Goal: Navigation & Orientation: Find specific page/section

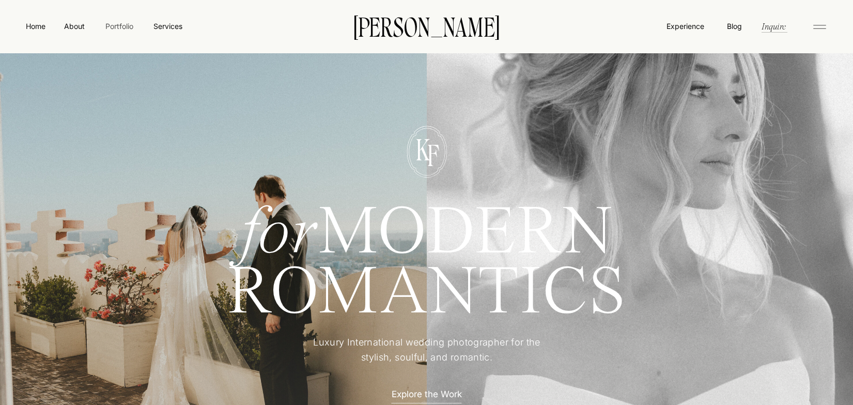
click at [109, 28] on nav "Portfolio" at bounding box center [119, 26] width 37 height 11
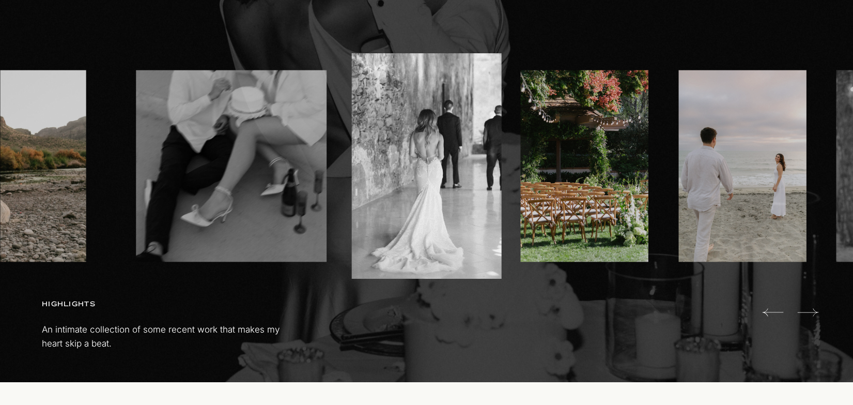
scroll to position [648, 0]
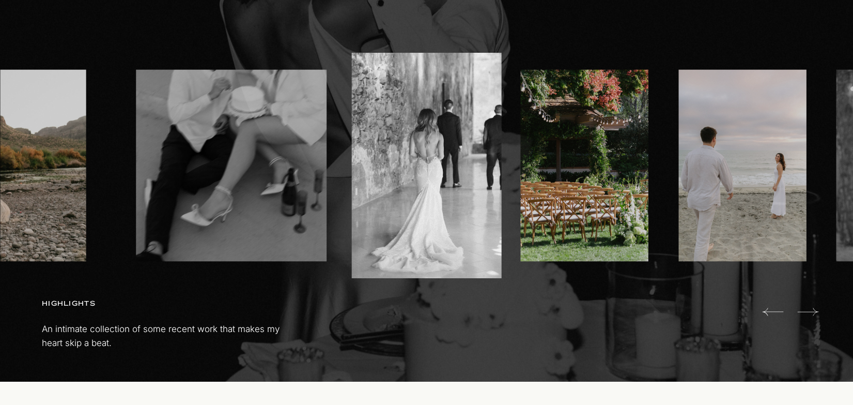
click at [807, 313] on icon at bounding box center [807, 311] width 21 height 21
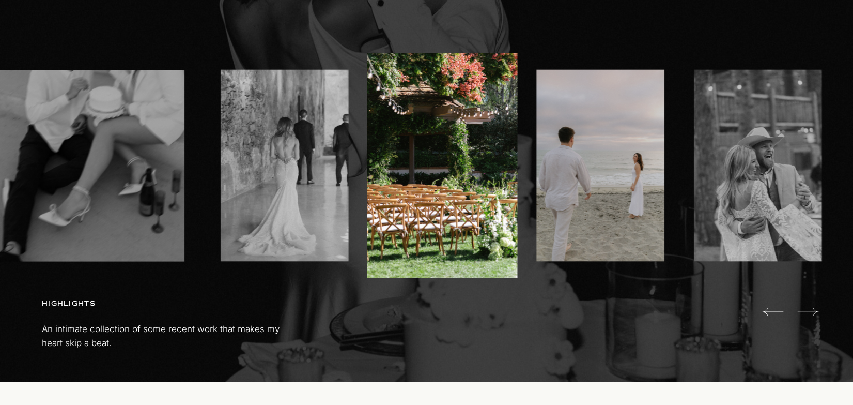
click at [807, 313] on icon at bounding box center [807, 311] width 21 height 21
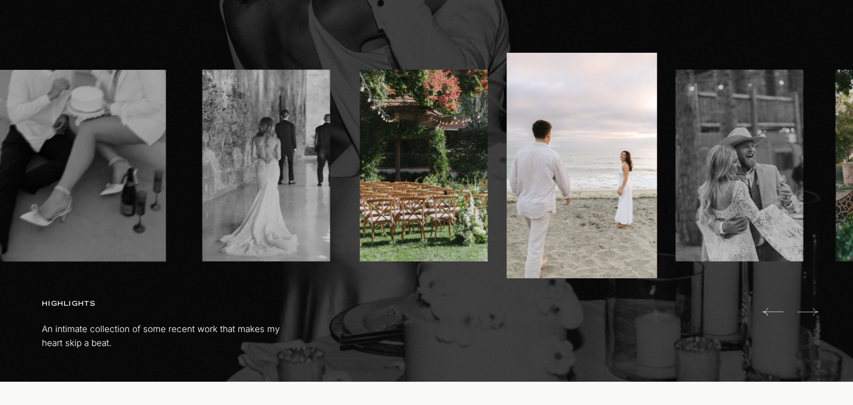
click at [807, 313] on icon at bounding box center [807, 311] width 21 height 21
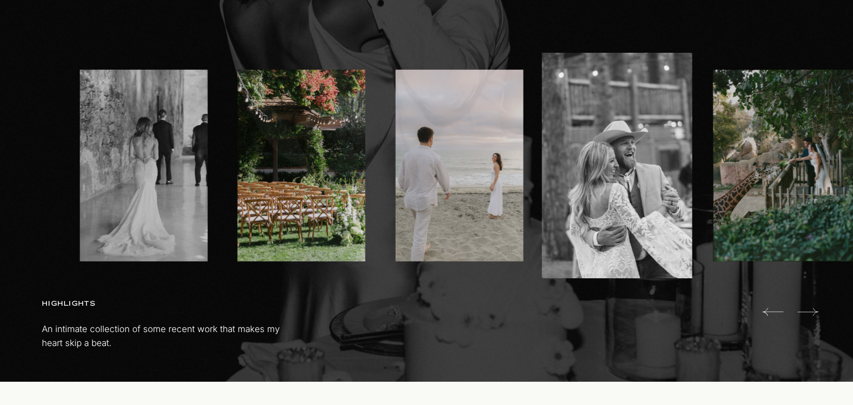
click at [807, 313] on icon at bounding box center [807, 311] width 21 height 21
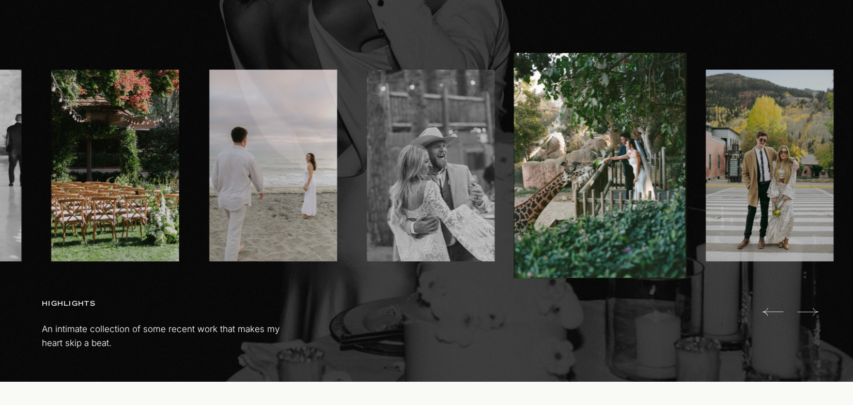
click at [807, 313] on icon at bounding box center [807, 311] width 21 height 21
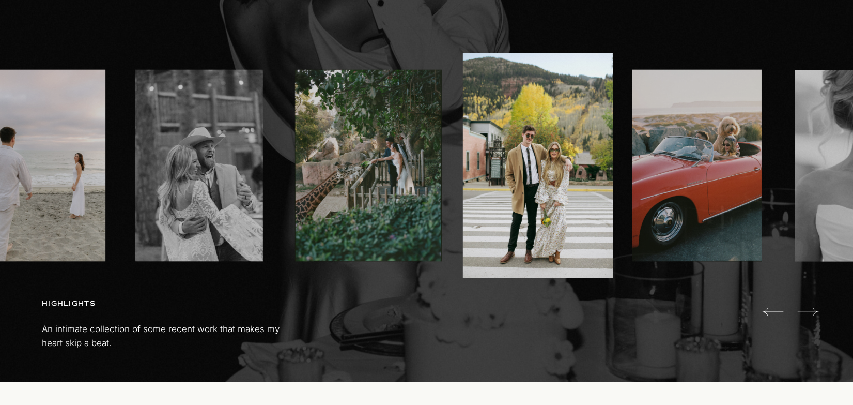
click at [807, 313] on icon at bounding box center [807, 311] width 21 height 21
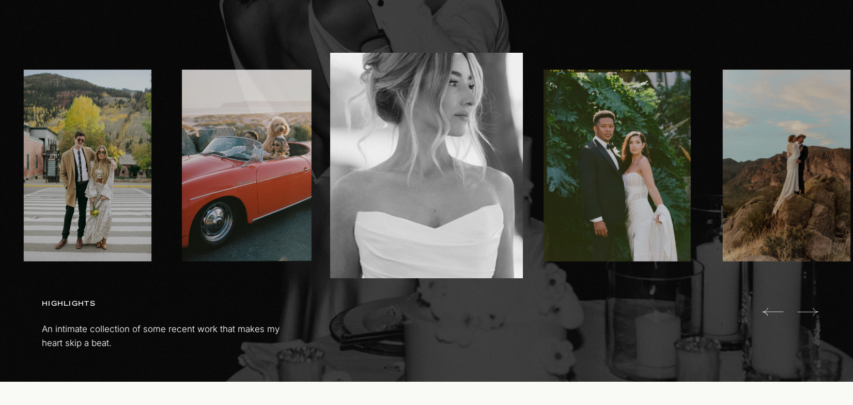
click at [807, 313] on icon at bounding box center [807, 311] width 21 height 21
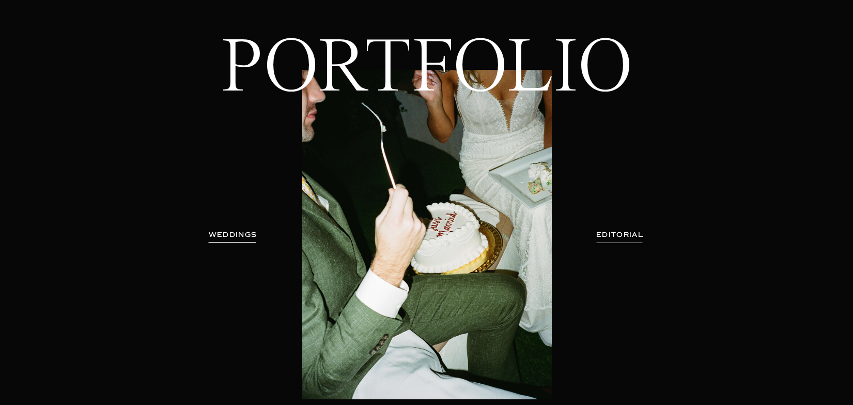
scroll to position [58, 0]
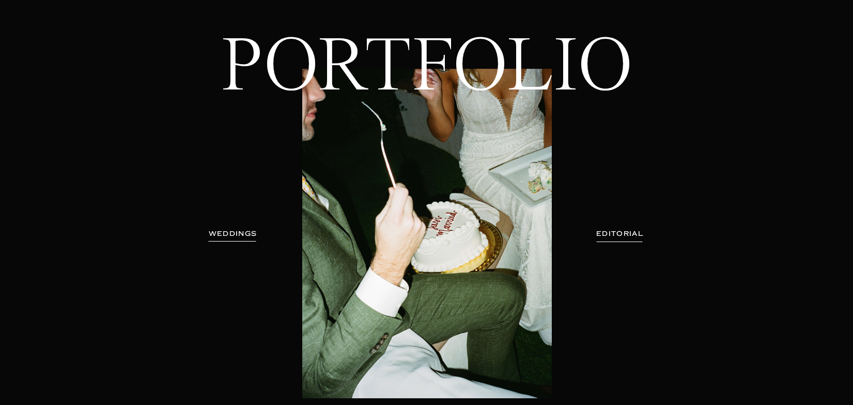
click at [623, 233] on h3 "EDITORIAL" at bounding box center [619, 233] width 75 height 10
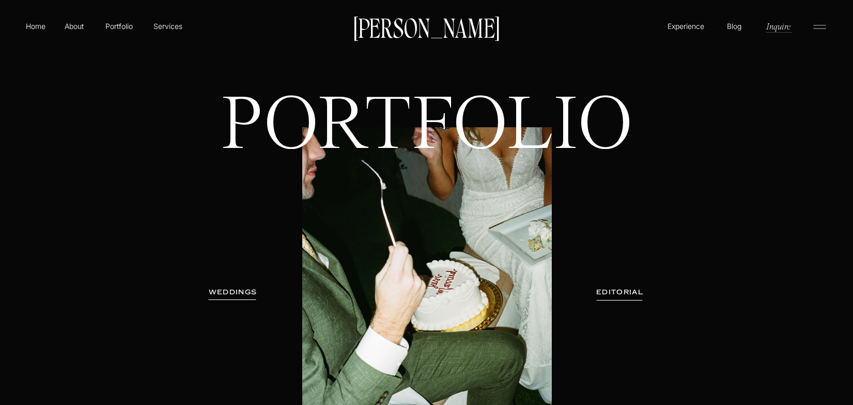
scroll to position [0, 0]
click at [240, 295] on h3 "WEDDINGS" at bounding box center [232, 292] width 65 height 10
click at [32, 26] on p "Home" at bounding box center [36, 26] width 24 height 11
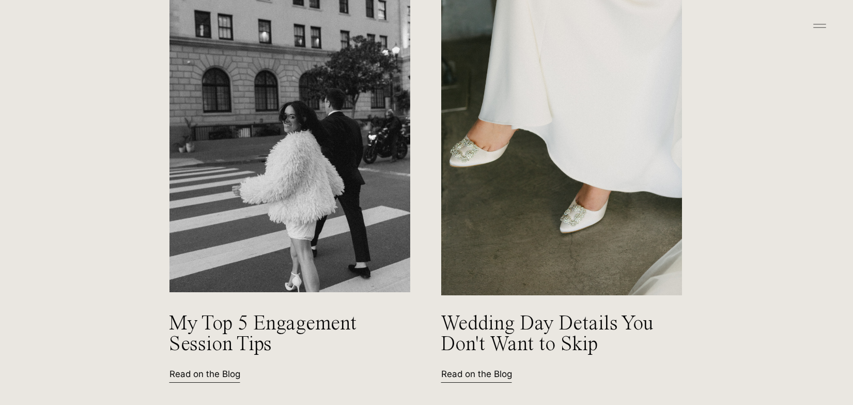
scroll to position [4403, 0]
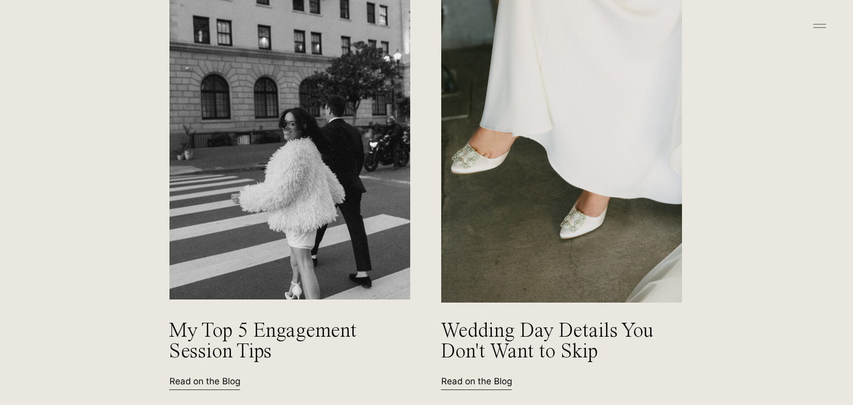
click at [310, 163] on img at bounding box center [289, 138] width 244 height 326
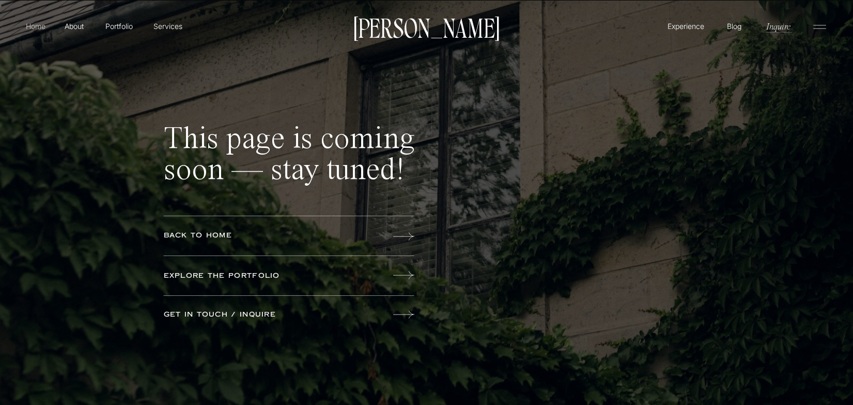
click at [25, 25] on p "Home" at bounding box center [36, 26] width 24 height 11
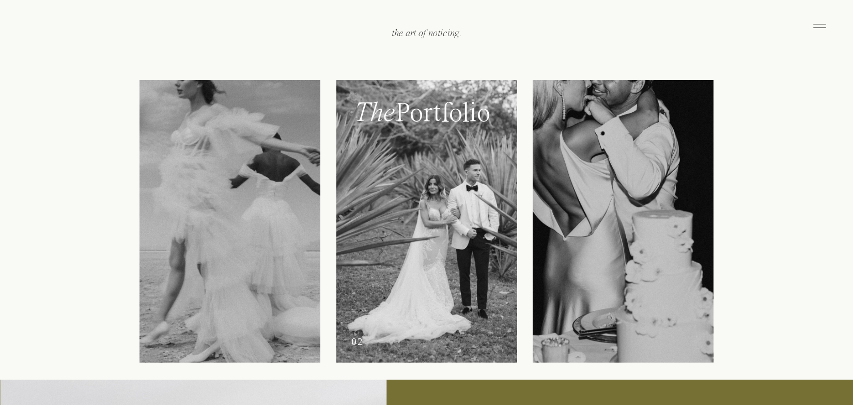
scroll to position [1259, 0]
click at [404, 239] on div at bounding box center [426, 222] width 181 height 282
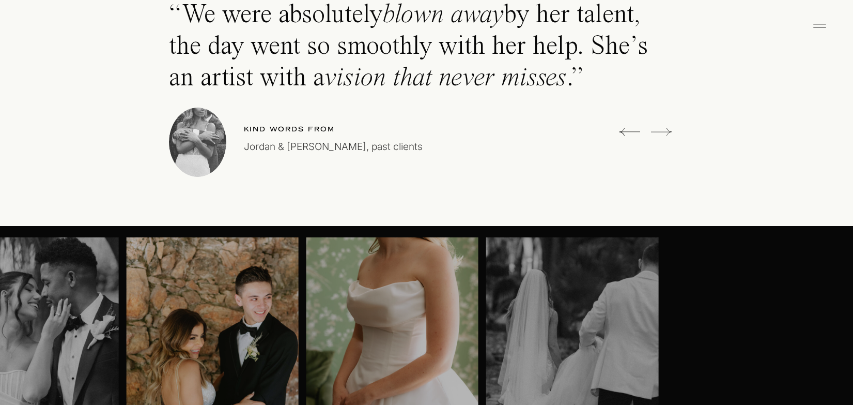
scroll to position [2966, 0]
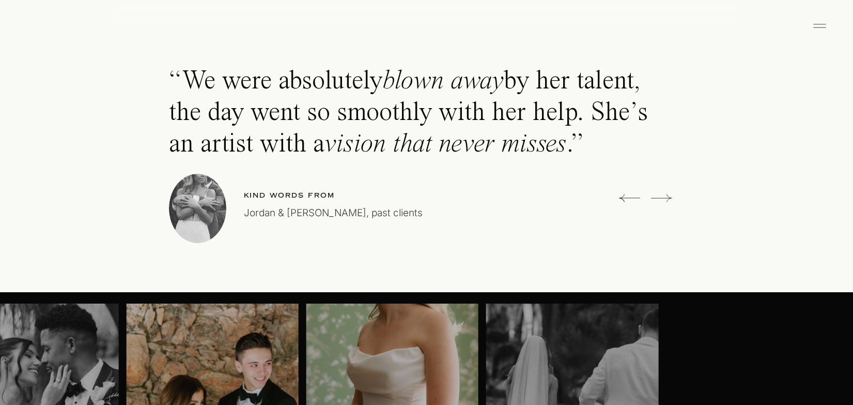
click at [668, 198] on icon at bounding box center [661, 198] width 21 height 8
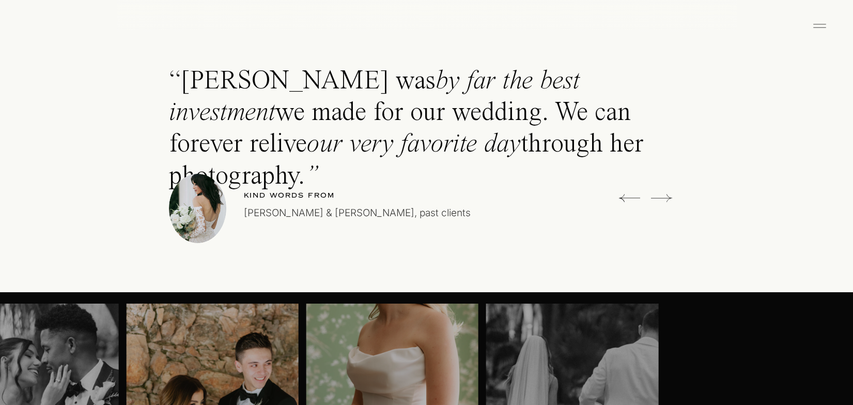
click at [668, 198] on icon at bounding box center [661, 198] width 21 height 8
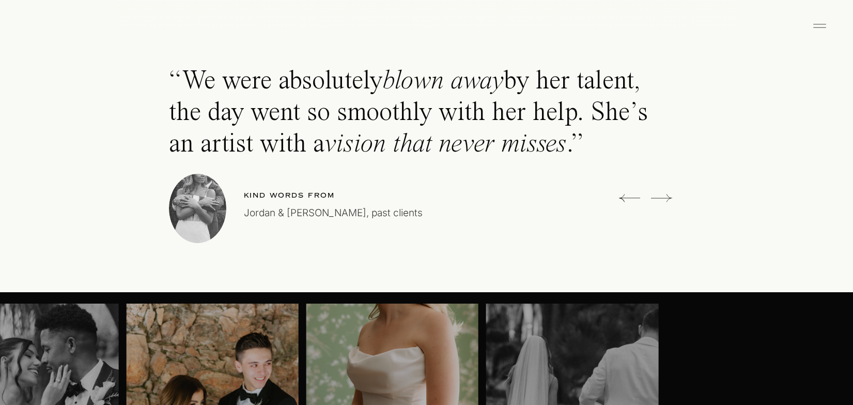
click at [668, 198] on icon at bounding box center [661, 198] width 21 height 8
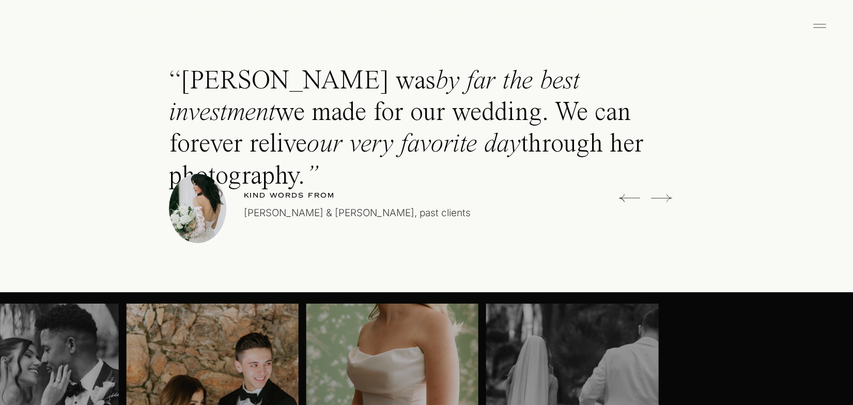
click at [668, 198] on icon at bounding box center [661, 198] width 21 height 8
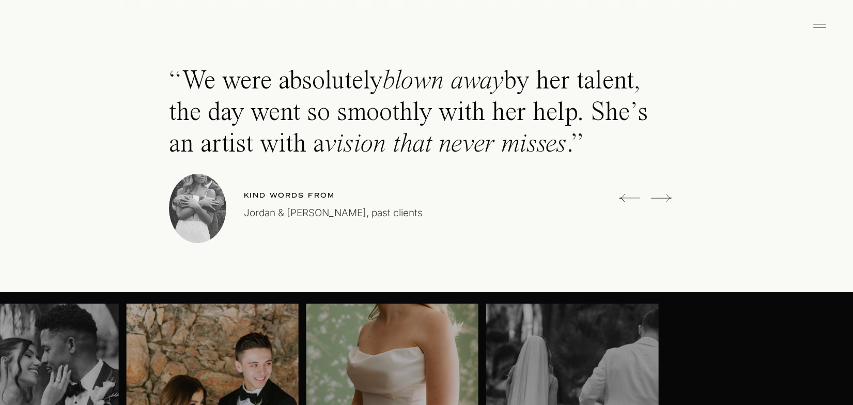
click at [620, 196] on icon at bounding box center [629, 198] width 21 height 21
click at [0, 0] on icon at bounding box center [0, 0] width 0 height 0
click at [620, 196] on icon at bounding box center [629, 198] width 21 height 21
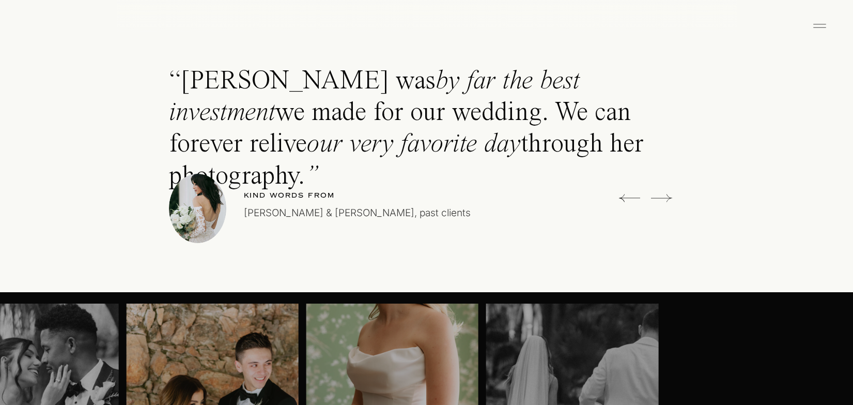
click at [620, 196] on icon at bounding box center [629, 198] width 21 height 21
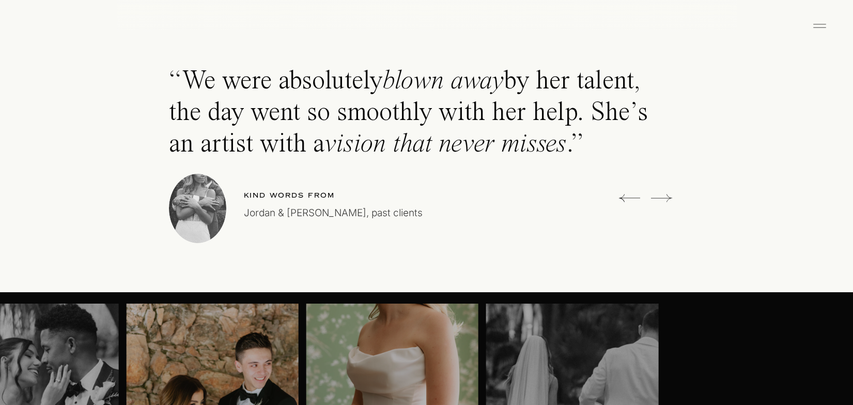
click at [620, 196] on icon at bounding box center [629, 198] width 21 height 21
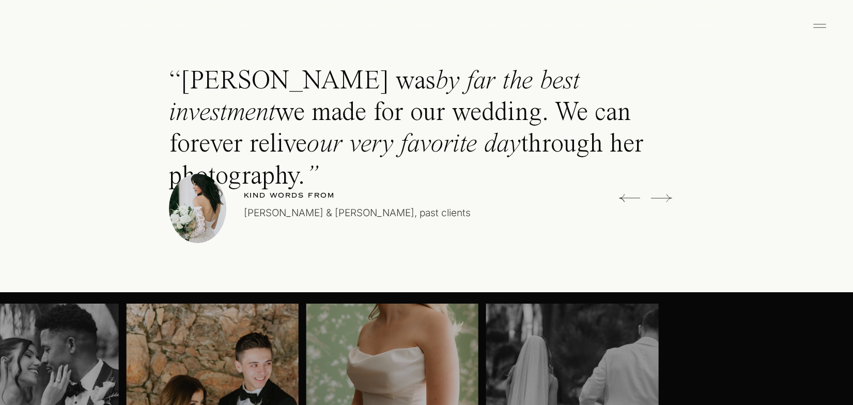
click at [620, 196] on icon at bounding box center [629, 198] width 21 height 21
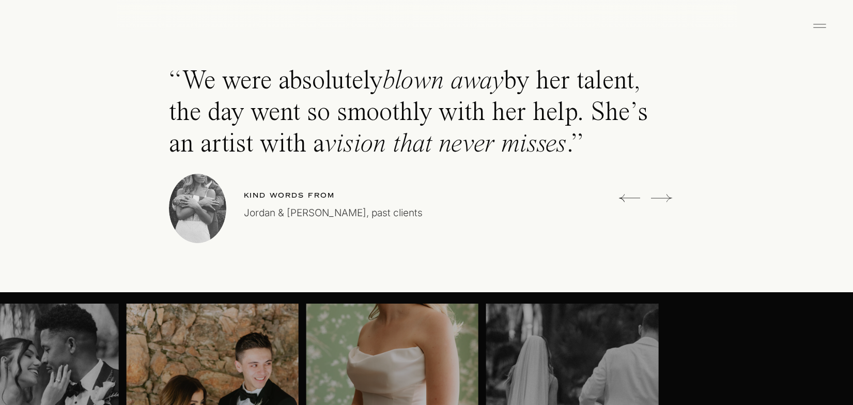
click at [662, 194] on icon at bounding box center [661, 198] width 21 height 21
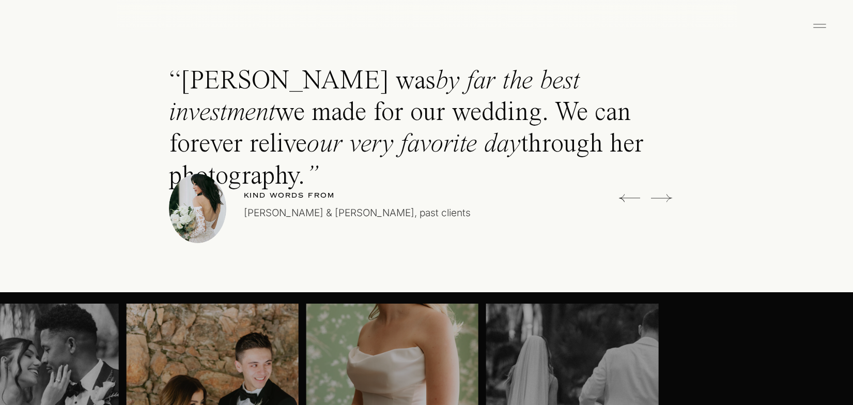
click at [662, 194] on icon at bounding box center [661, 198] width 21 height 21
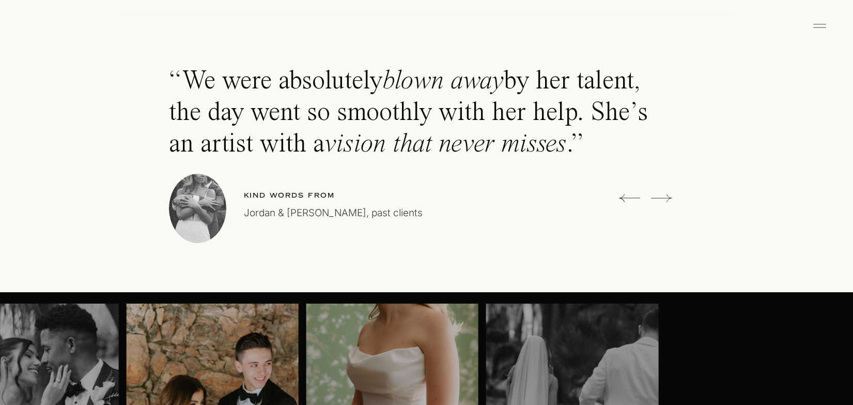
click at [662, 194] on icon at bounding box center [661, 198] width 21 height 21
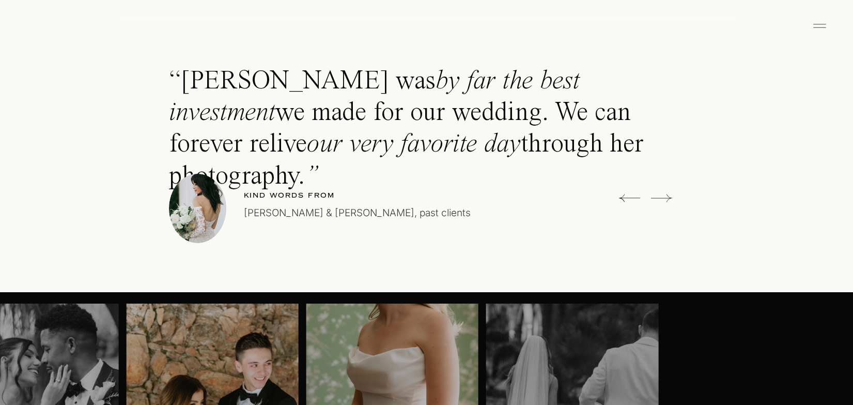
click at [662, 194] on icon at bounding box center [661, 198] width 21 height 21
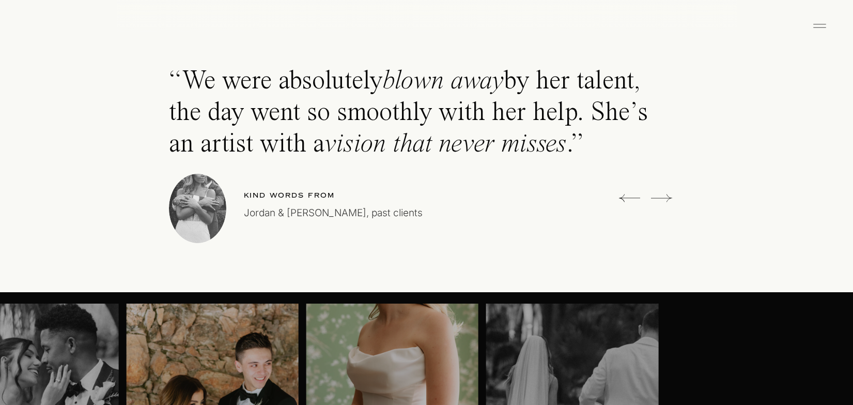
click at [662, 194] on icon at bounding box center [661, 198] width 21 height 21
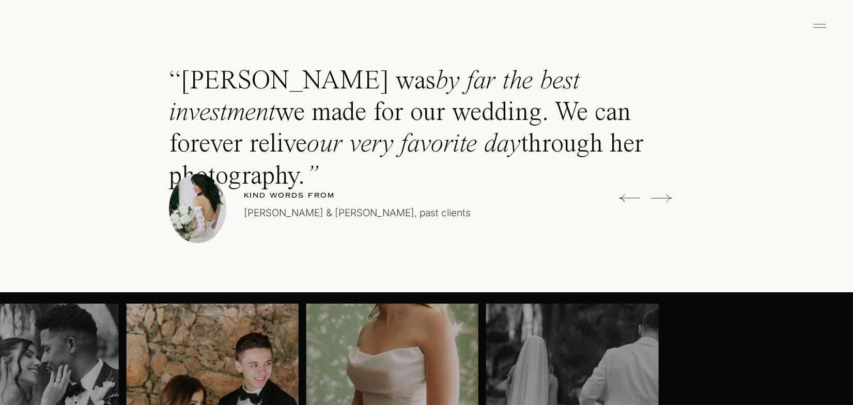
click at [662, 194] on icon at bounding box center [661, 198] width 21 height 21
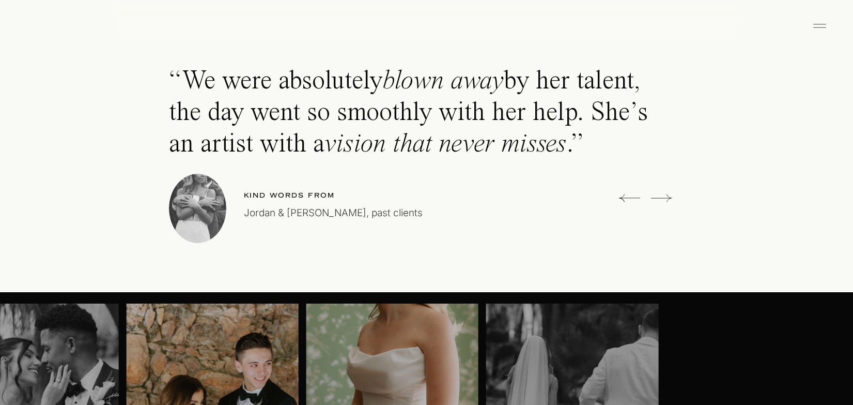
click at [662, 194] on icon at bounding box center [661, 198] width 21 height 21
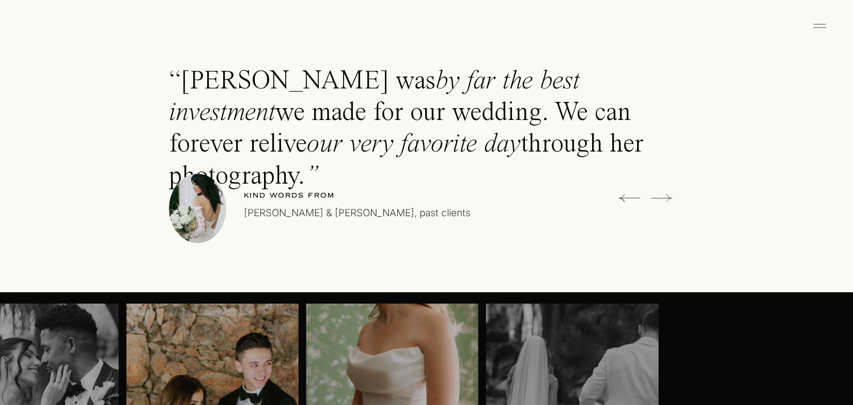
click at [629, 199] on icon at bounding box center [629, 198] width 21 height 21
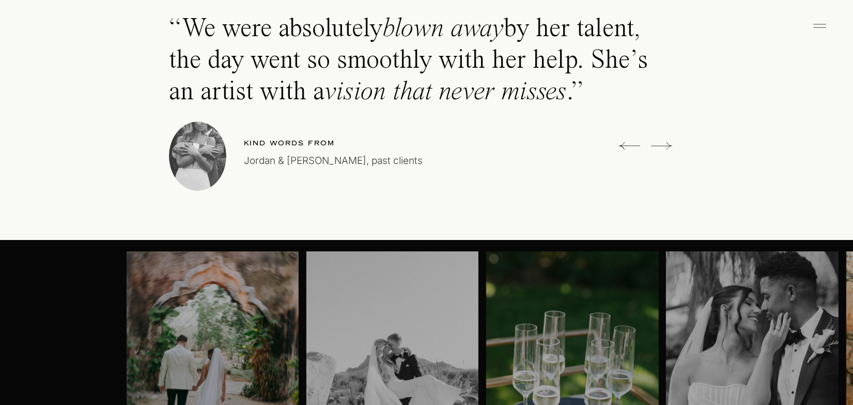
scroll to position [3001, 0]
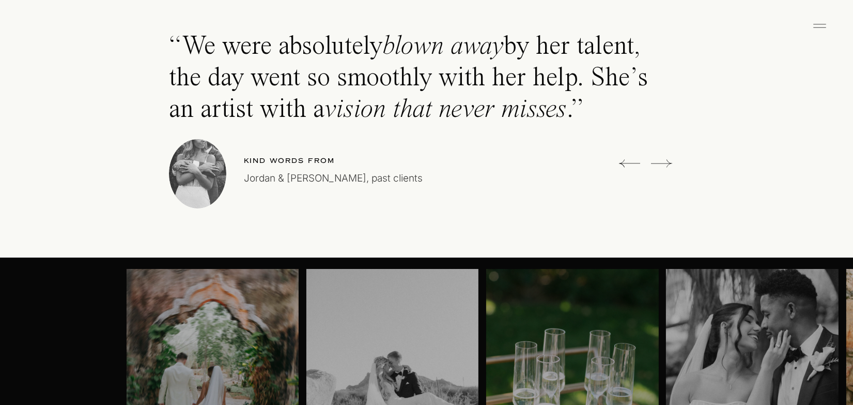
click at [670, 160] on icon at bounding box center [661, 163] width 21 height 21
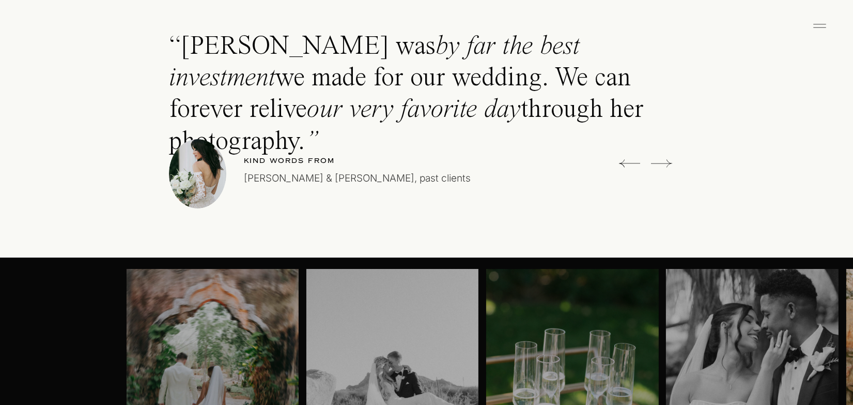
click at [670, 160] on icon at bounding box center [661, 163] width 21 height 21
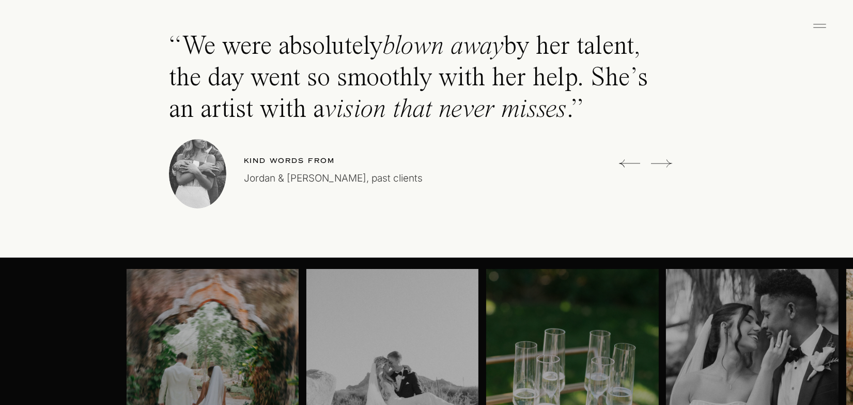
click at [618, 163] on h2 "AN ARTFUL APPROACH for YOUR MOST CHERISHED MOMENTS" at bounding box center [427, 211] width 444 height 202
click at [639, 166] on icon at bounding box center [629, 163] width 21 height 21
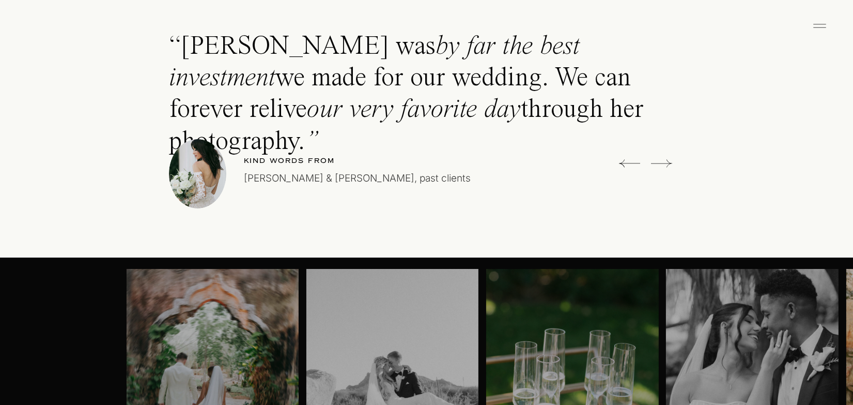
click at [632, 164] on icon at bounding box center [629, 163] width 21 height 21
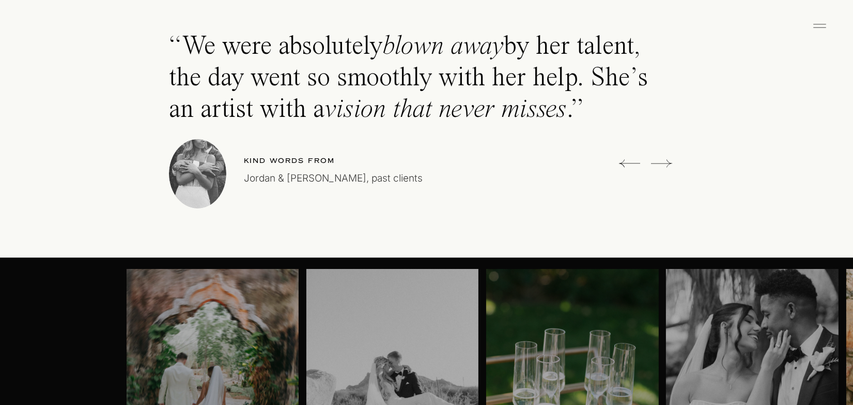
click at [632, 164] on icon at bounding box center [629, 163] width 21 height 21
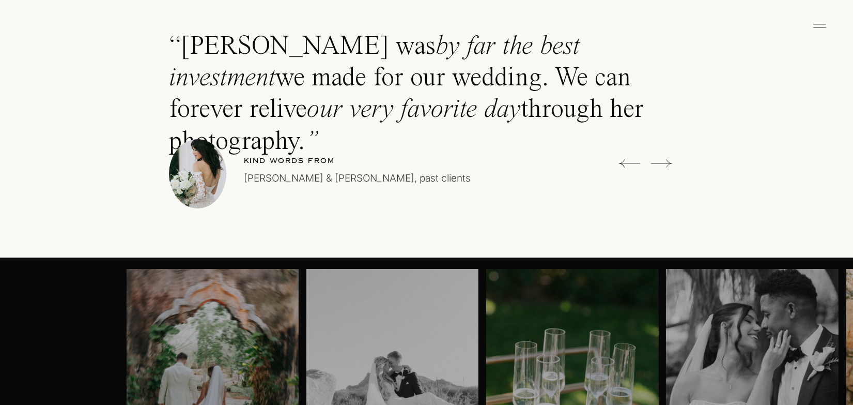
click at [632, 164] on icon at bounding box center [629, 163] width 21 height 21
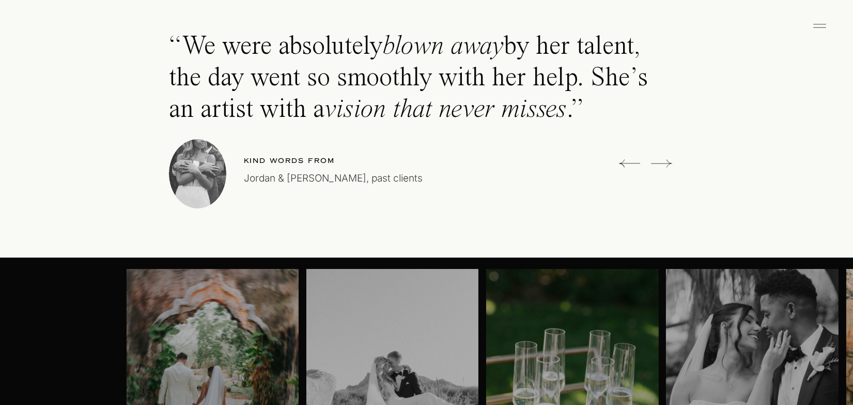
click at [632, 164] on icon at bounding box center [629, 163] width 21 height 21
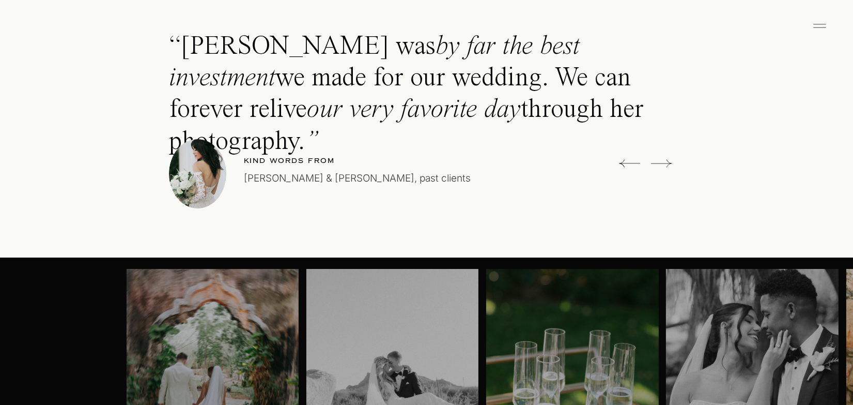
click at [632, 164] on icon at bounding box center [629, 163] width 21 height 21
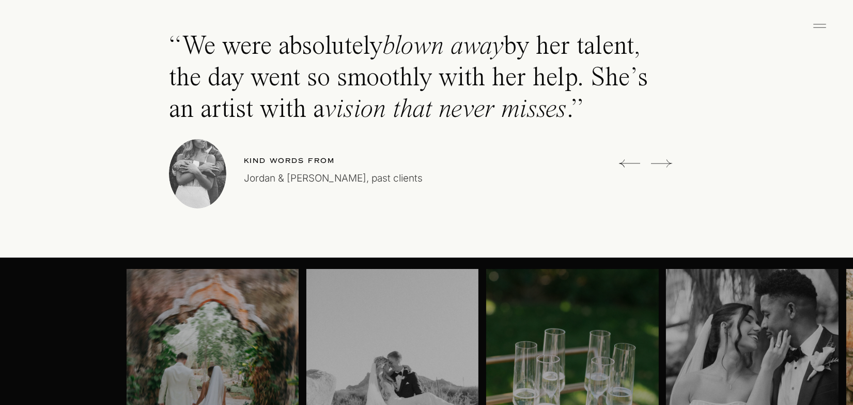
click at [632, 164] on icon at bounding box center [629, 163] width 21 height 21
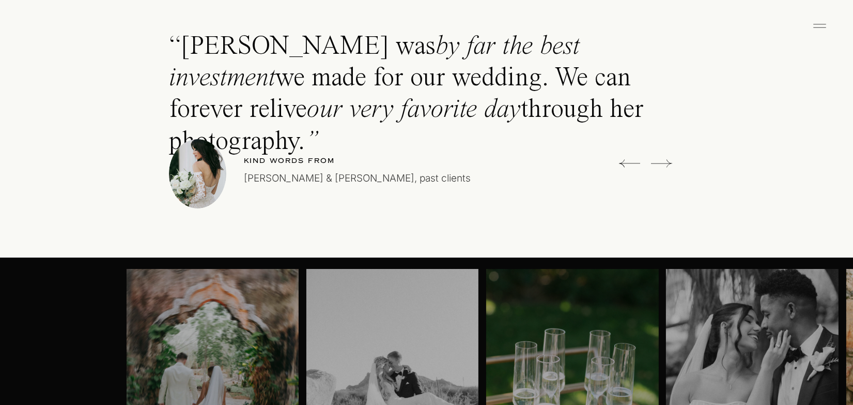
click at [632, 164] on icon at bounding box center [629, 163] width 21 height 21
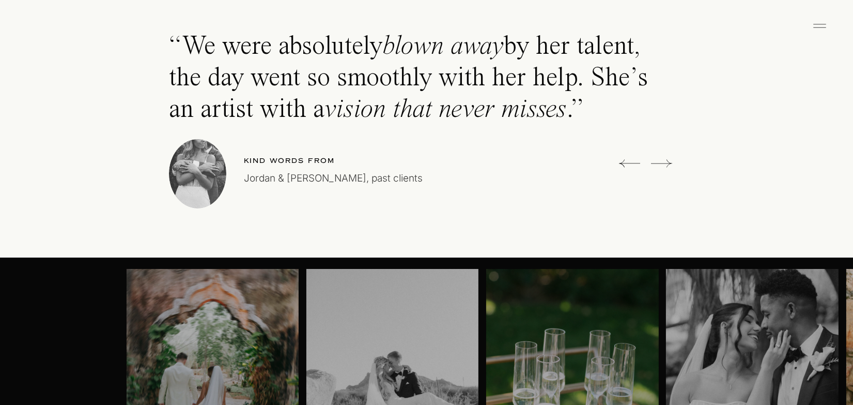
click at [632, 164] on icon at bounding box center [629, 163] width 21 height 21
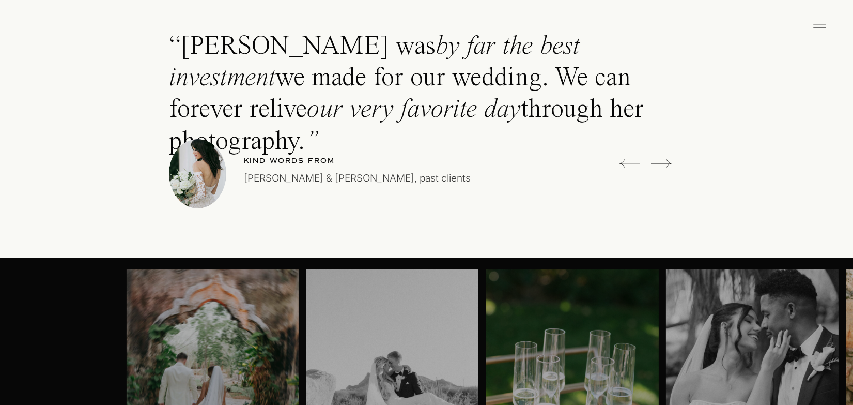
click at [632, 164] on icon at bounding box center [629, 163] width 21 height 21
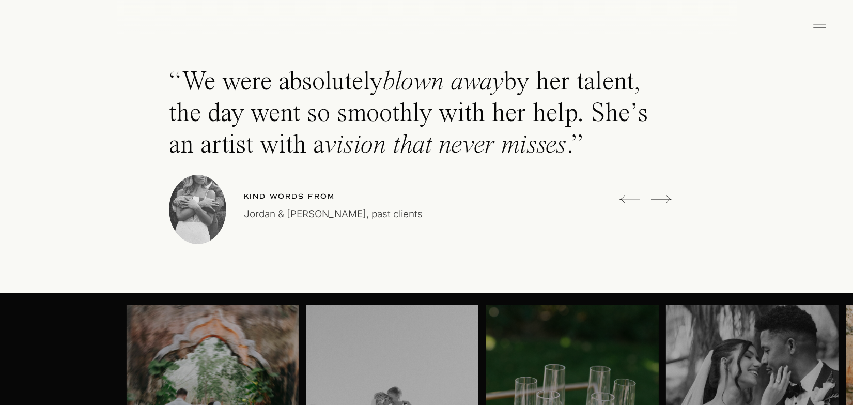
scroll to position [2959, 0]
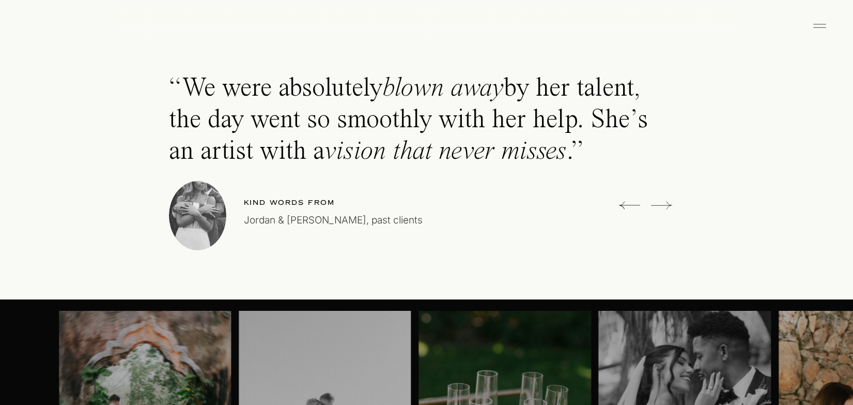
click at [624, 204] on icon at bounding box center [629, 205] width 21 height 21
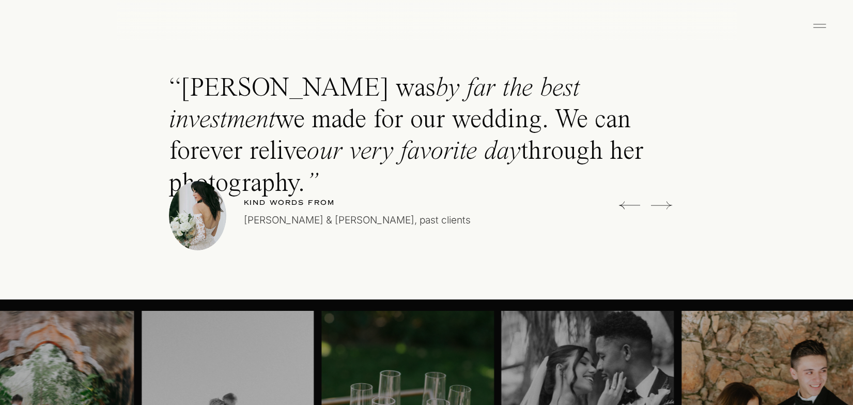
click at [624, 204] on icon at bounding box center [629, 205] width 21 height 21
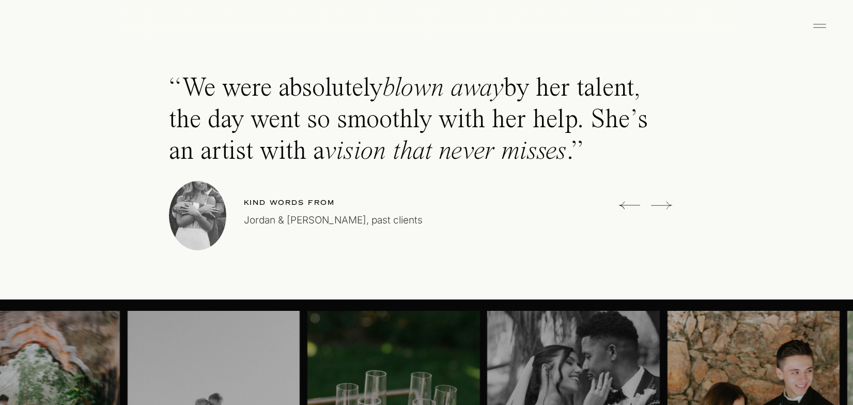
click at [624, 204] on icon at bounding box center [629, 205] width 21 height 21
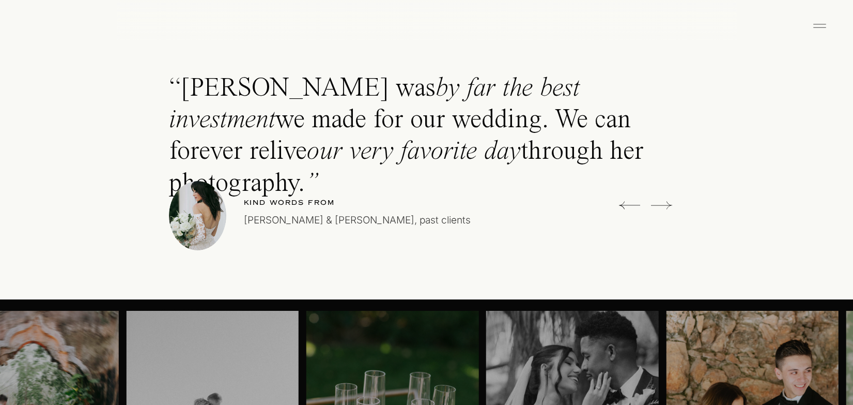
click at [624, 204] on icon at bounding box center [629, 205] width 21 height 21
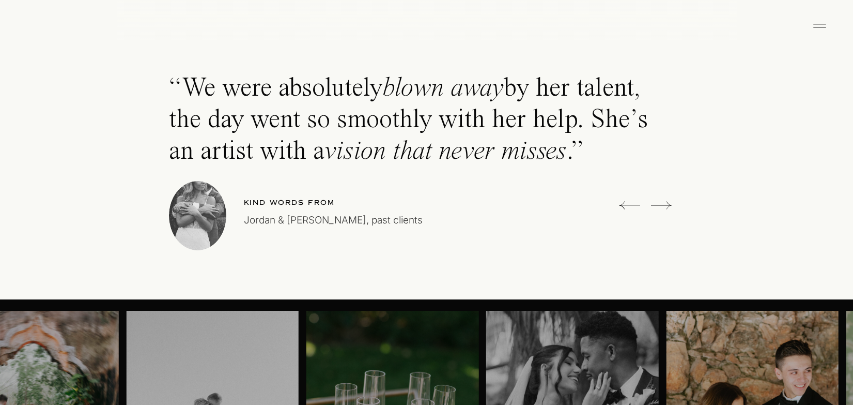
click at [624, 204] on icon at bounding box center [629, 205] width 21 height 21
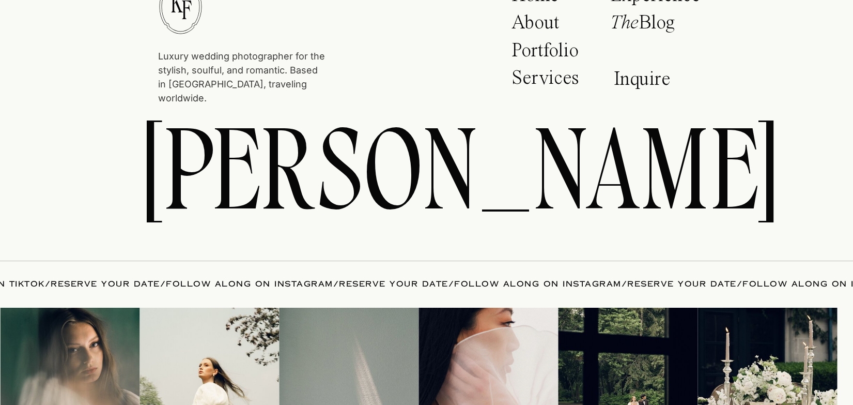
scroll to position [5197, 0]
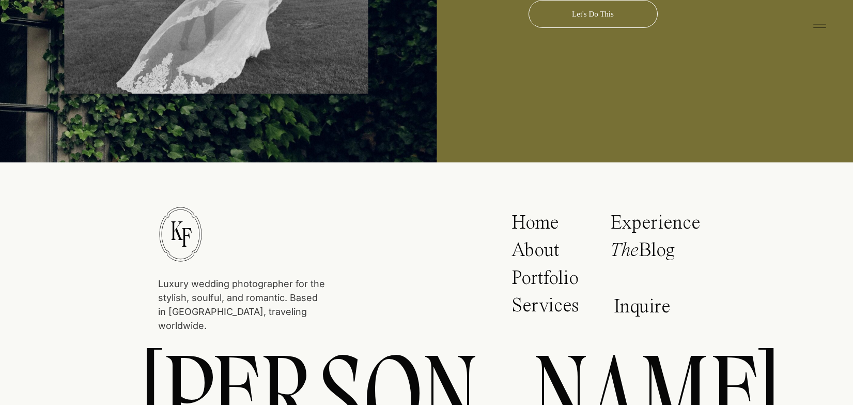
click at [555, 279] on p "Portfolio" at bounding box center [549, 281] width 74 height 26
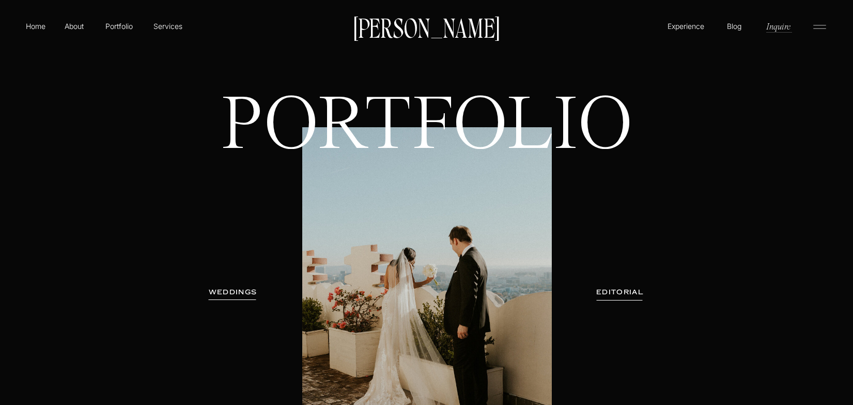
scroll to position [1, 0]
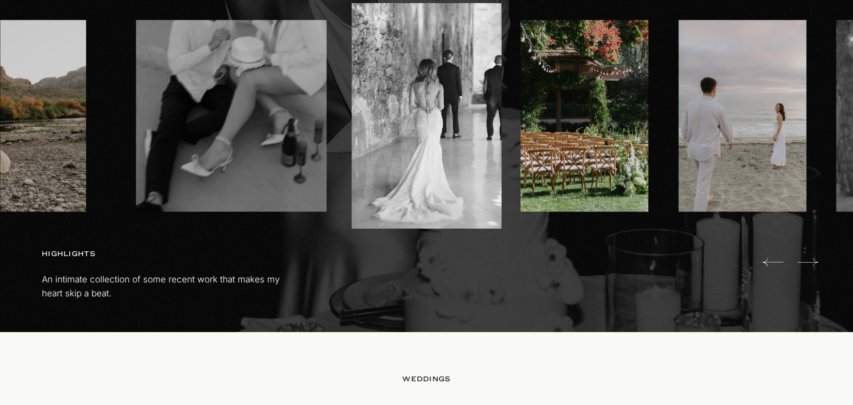
scroll to position [699, 0]
click at [811, 260] on icon at bounding box center [807, 261] width 21 height 21
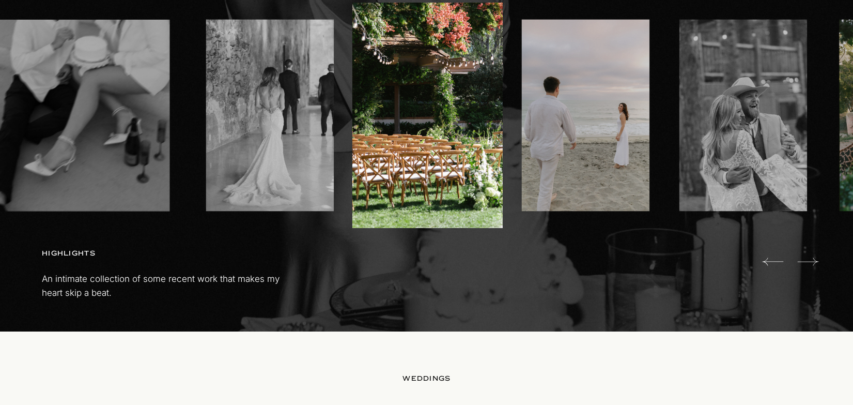
click at [811, 260] on icon at bounding box center [807, 261] width 21 height 21
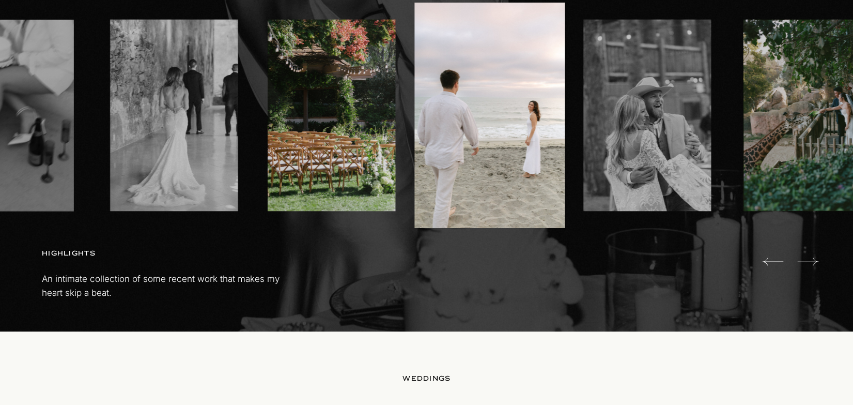
click at [811, 260] on icon at bounding box center [807, 261] width 21 height 21
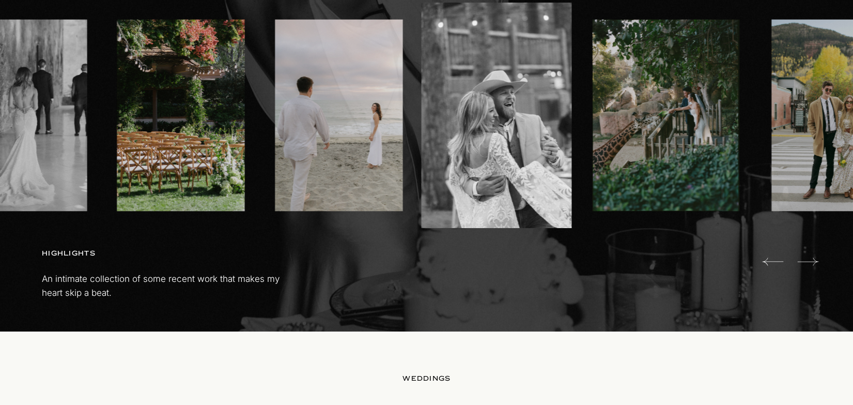
click at [811, 260] on icon at bounding box center [807, 261] width 21 height 21
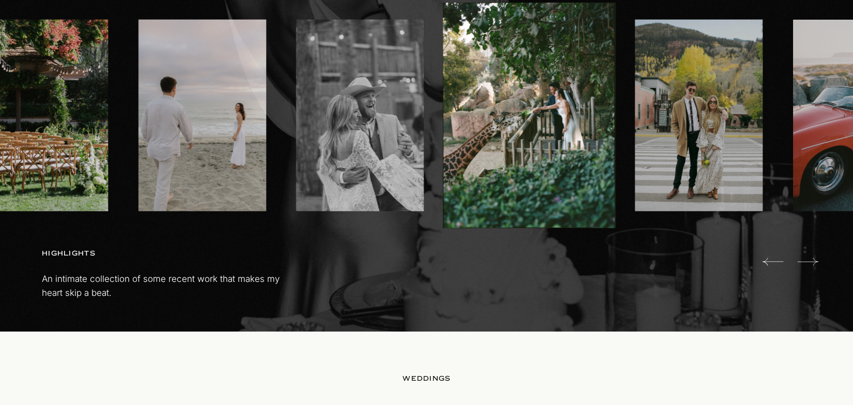
click at [811, 260] on icon at bounding box center [807, 261] width 21 height 21
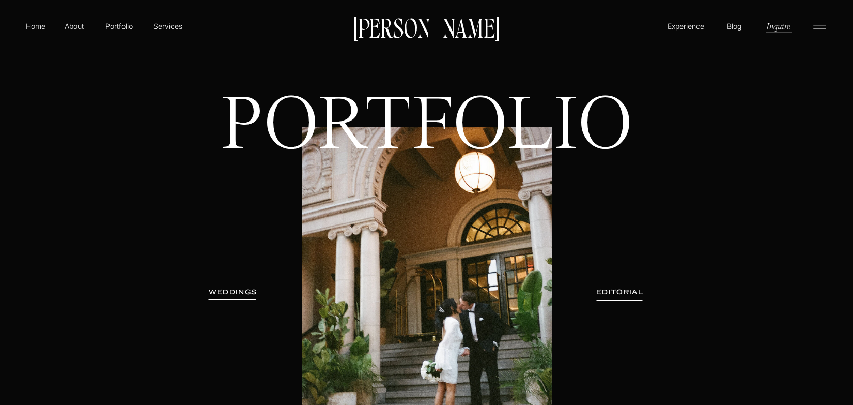
scroll to position [0, 0]
click at [34, 27] on p "Home" at bounding box center [36, 26] width 24 height 11
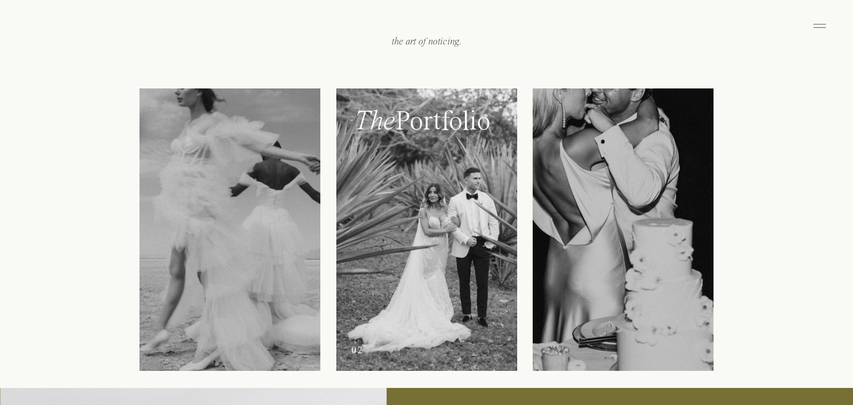
scroll to position [1243, 0]
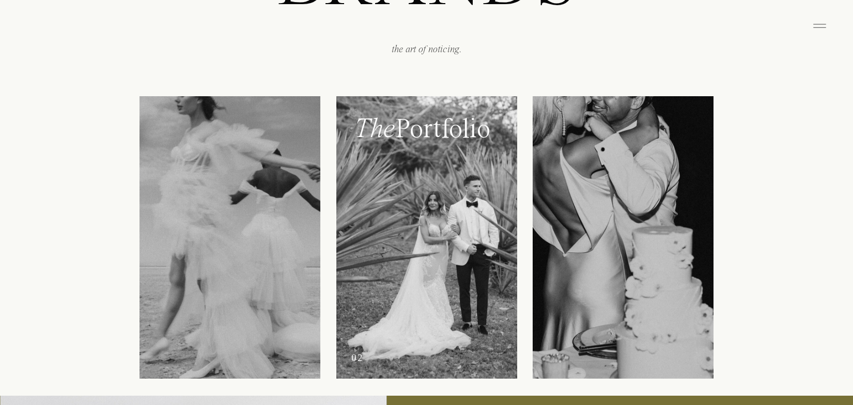
click at [395, 152] on div at bounding box center [426, 237] width 181 height 282
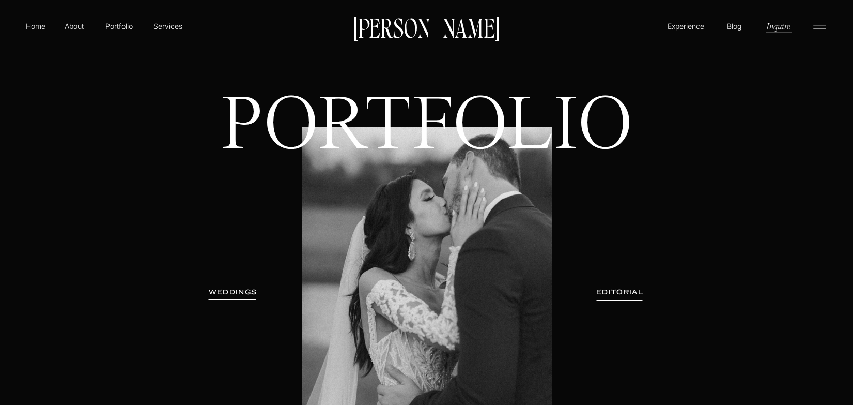
scroll to position [6, 0]
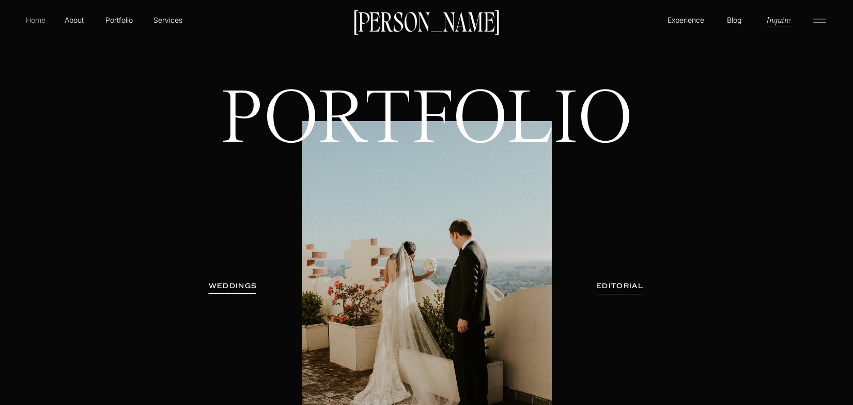
click at [32, 21] on p "Home" at bounding box center [36, 19] width 24 height 11
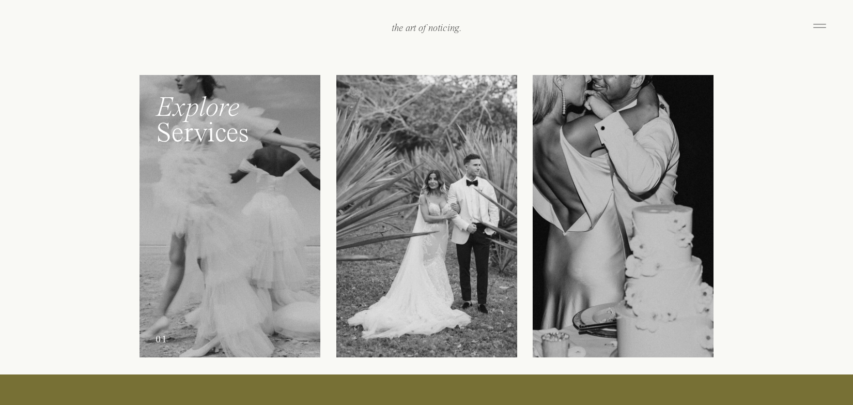
scroll to position [1269, 0]
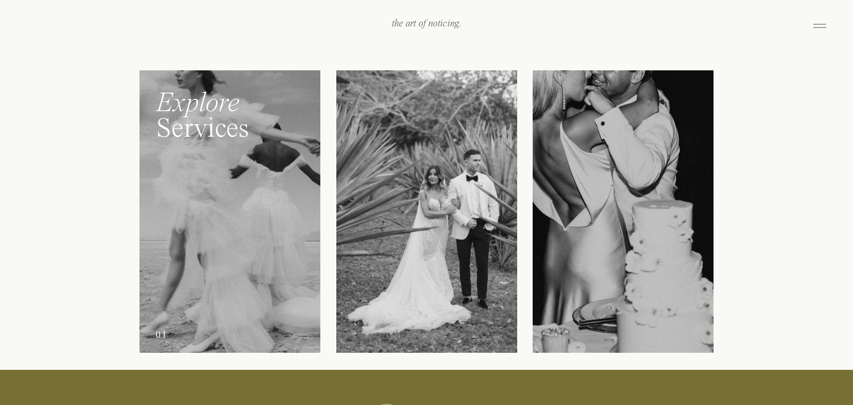
click at [230, 177] on div at bounding box center [230, 211] width 181 height 282
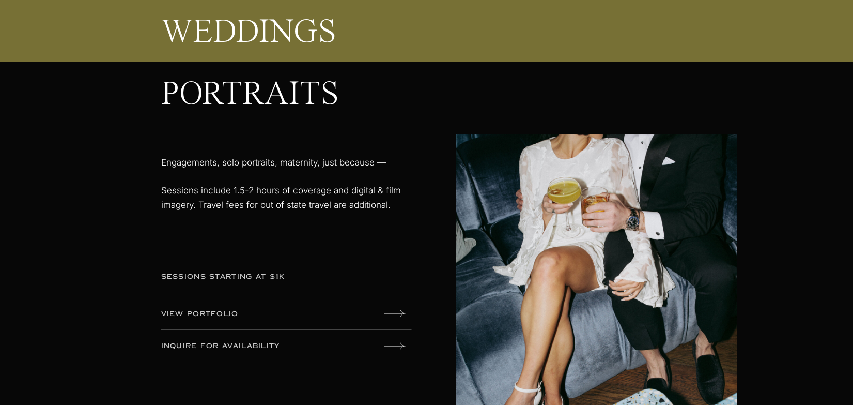
scroll to position [1685, 0]
click at [396, 313] on icon at bounding box center [394, 313] width 21 height 8
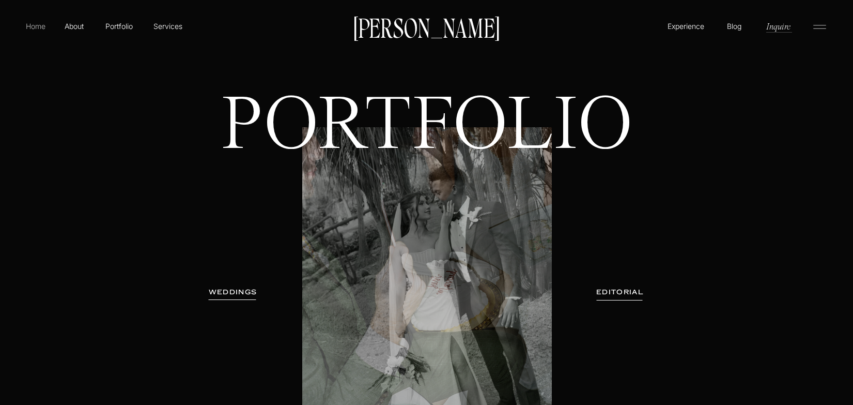
click at [27, 28] on p "Home" at bounding box center [36, 26] width 24 height 11
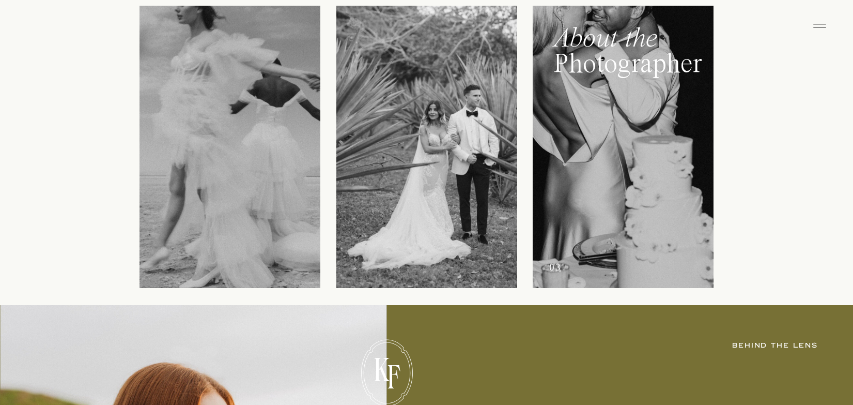
scroll to position [1329, 0]
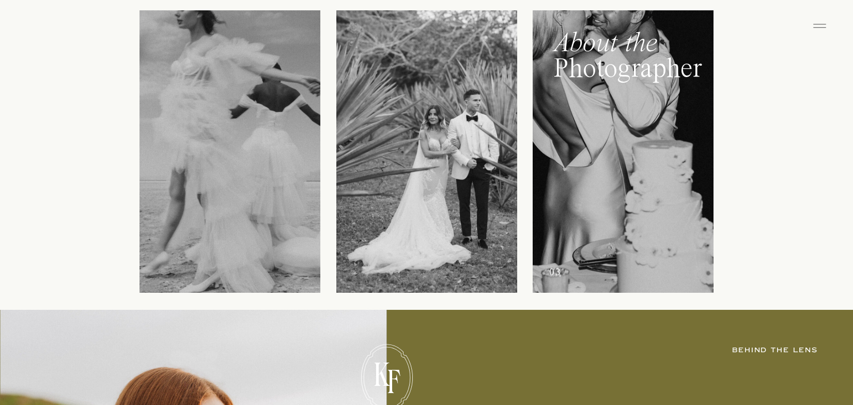
click at [580, 111] on div at bounding box center [623, 151] width 181 height 282
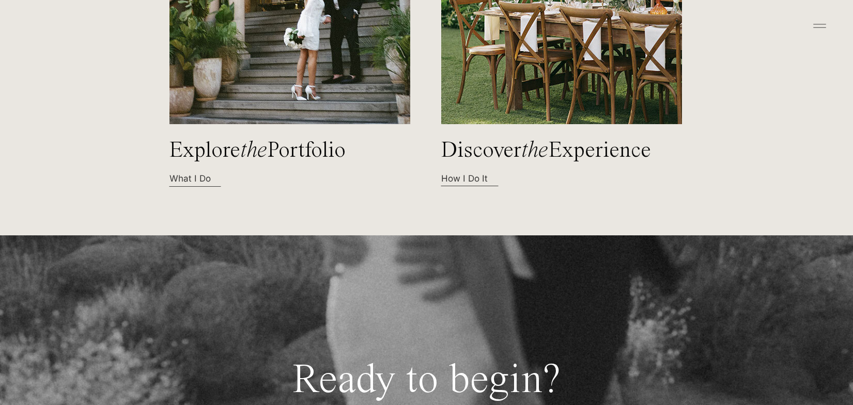
scroll to position [3155, 0]
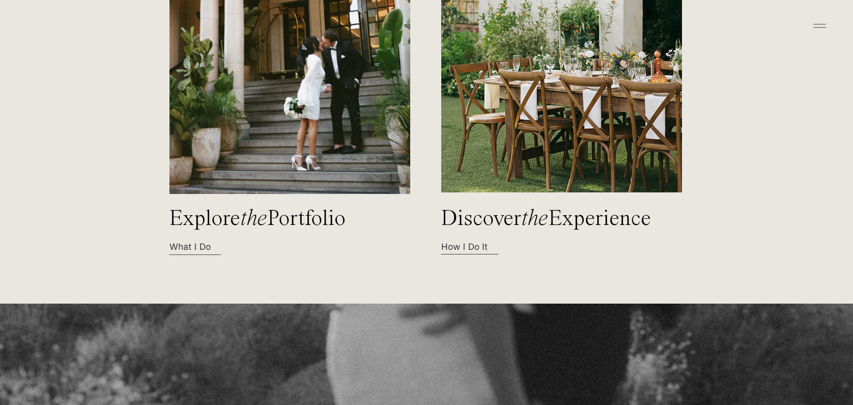
click at [249, 150] on img at bounding box center [289, 29] width 244 height 329
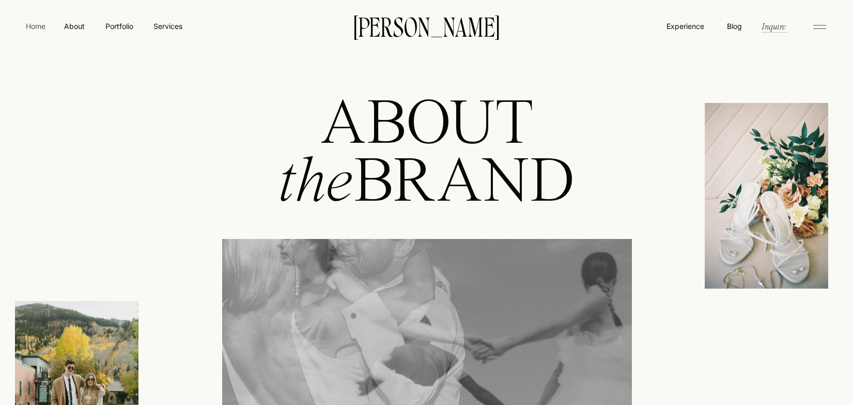
scroll to position [0, 0]
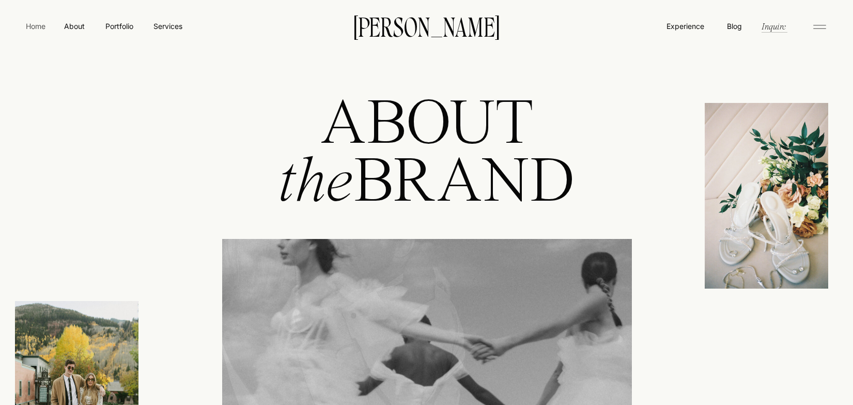
click at [38, 26] on nav "Home" at bounding box center [36, 26] width 24 height 11
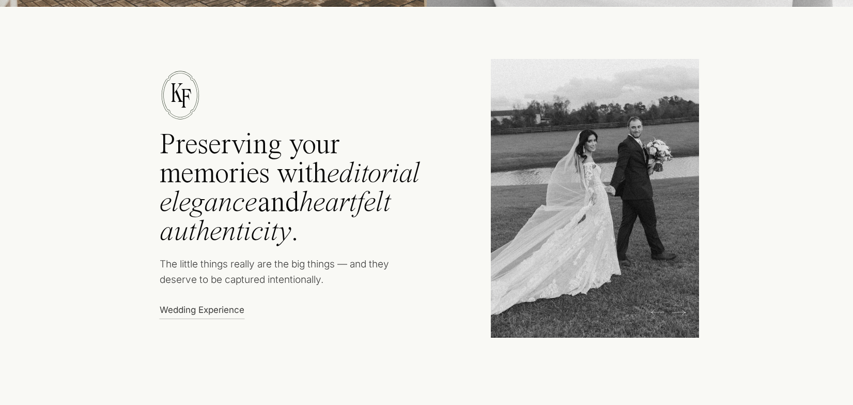
scroll to position [123, 0]
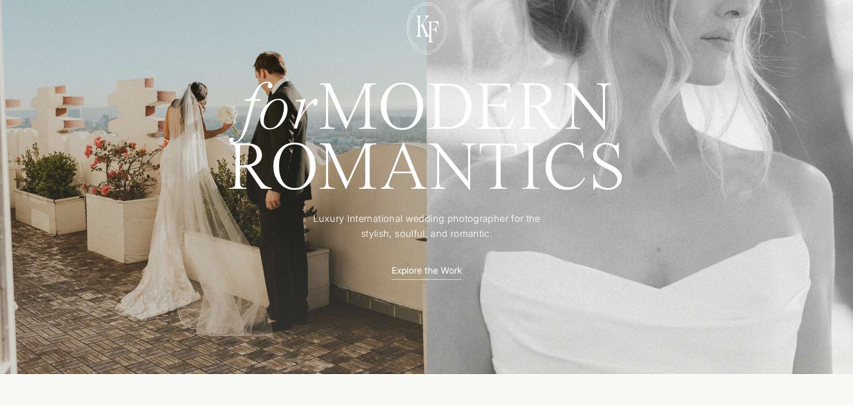
click at [411, 267] on p "Explore the Work" at bounding box center [427, 269] width 90 height 11
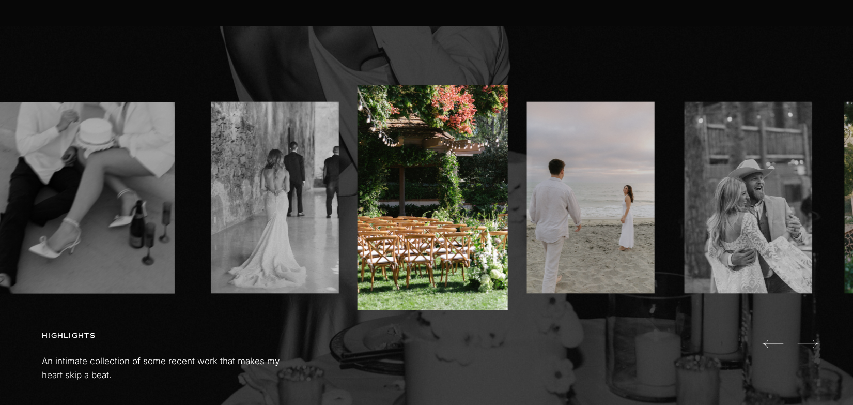
scroll to position [614, 0]
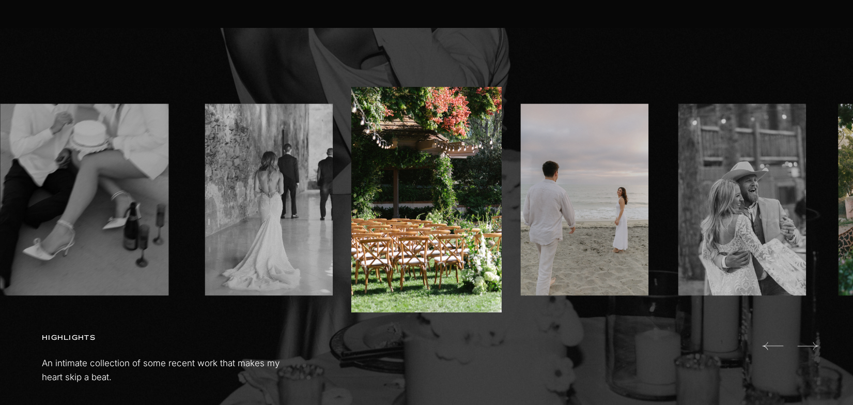
click at [813, 346] on icon at bounding box center [807, 345] width 21 height 21
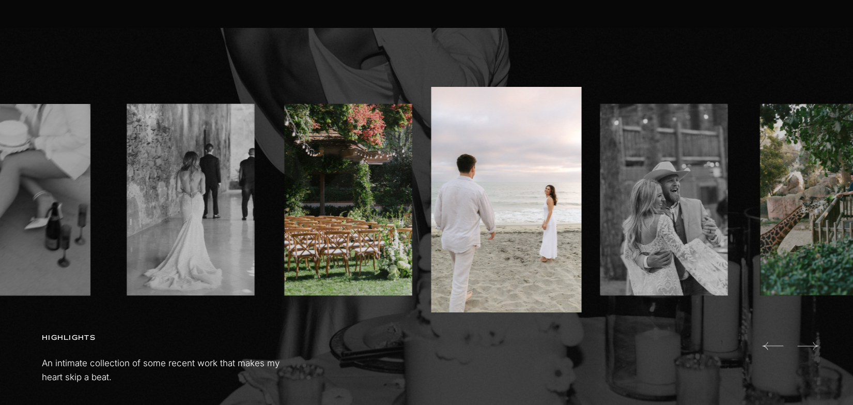
click at [813, 346] on icon at bounding box center [807, 345] width 21 height 21
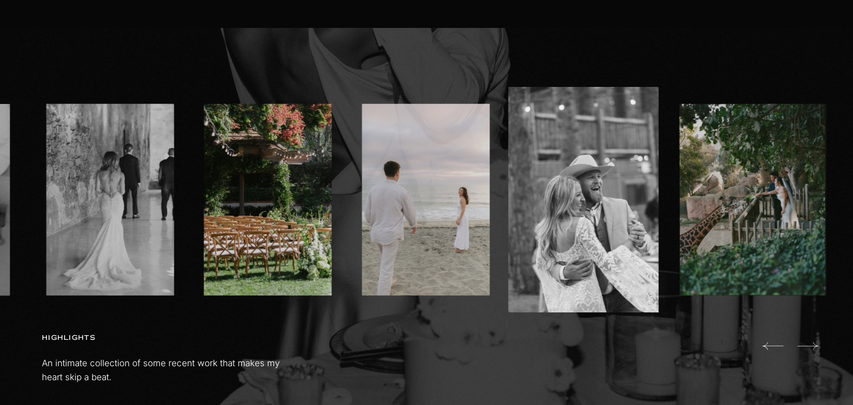
click at [813, 346] on icon at bounding box center [807, 345] width 21 height 21
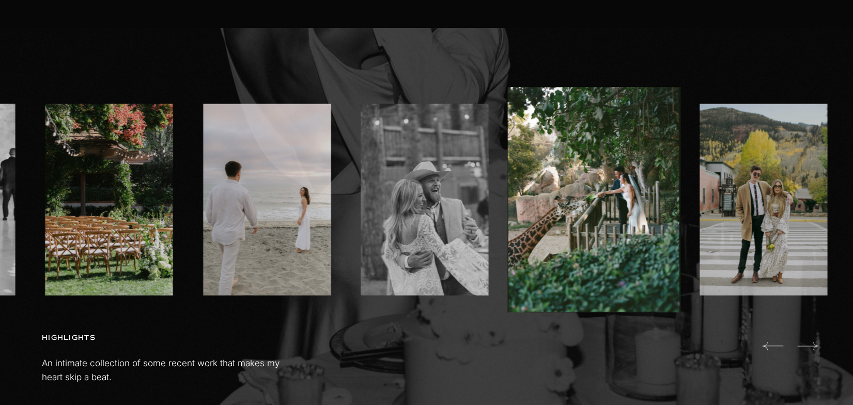
click at [813, 346] on icon at bounding box center [807, 345] width 21 height 21
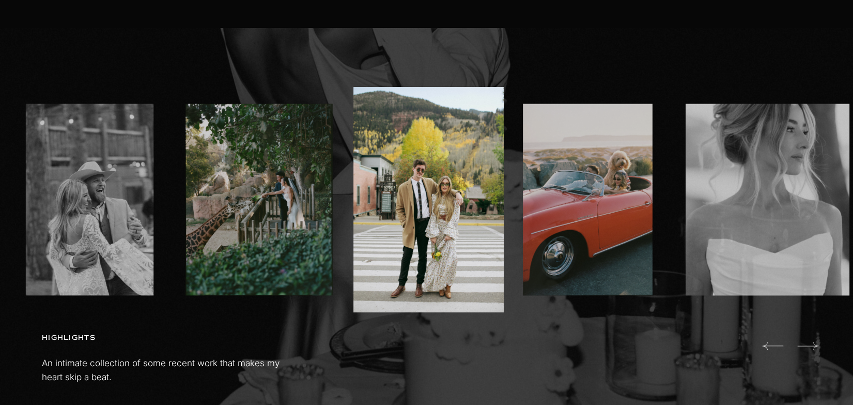
click at [813, 346] on icon at bounding box center [807, 346] width 21 height 8
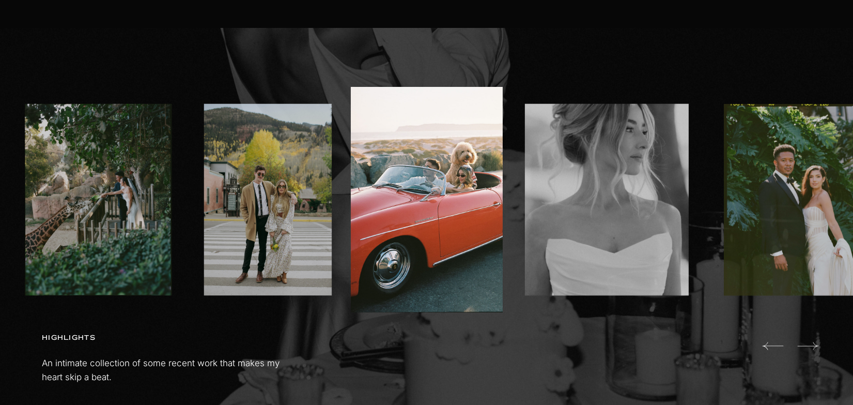
click at [813, 346] on icon at bounding box center [807, 346] width 21 height 8
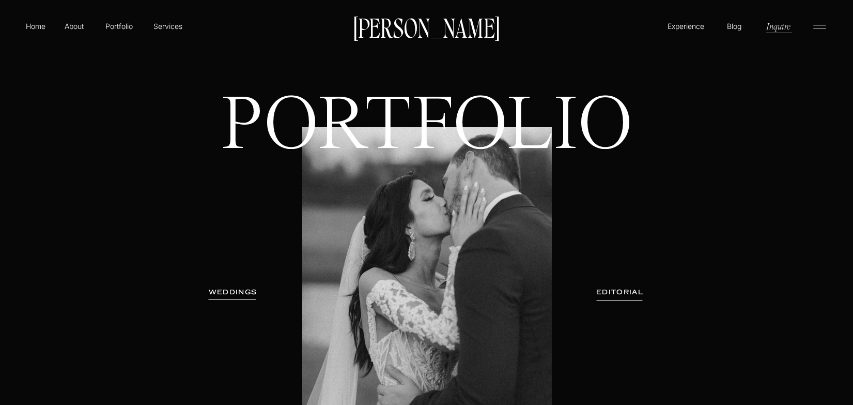
scroll to position [0, 0]
click at [602, 289] on h3 "EDITORIAL" at bounding box center [619, 292] width 75 height 10
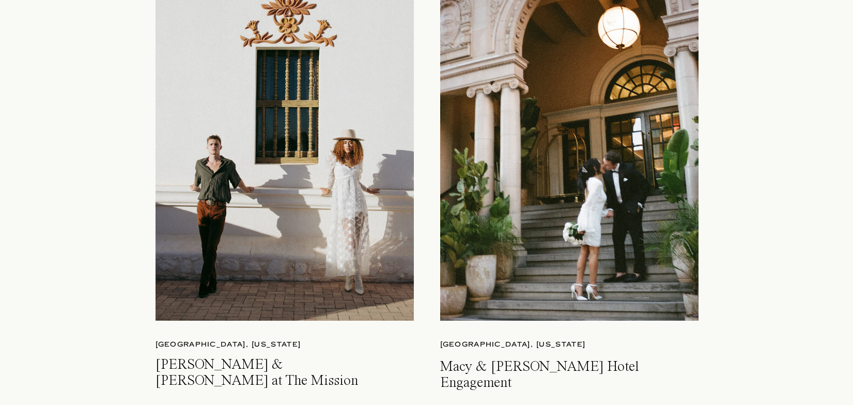
scroll to position [2490, 0]
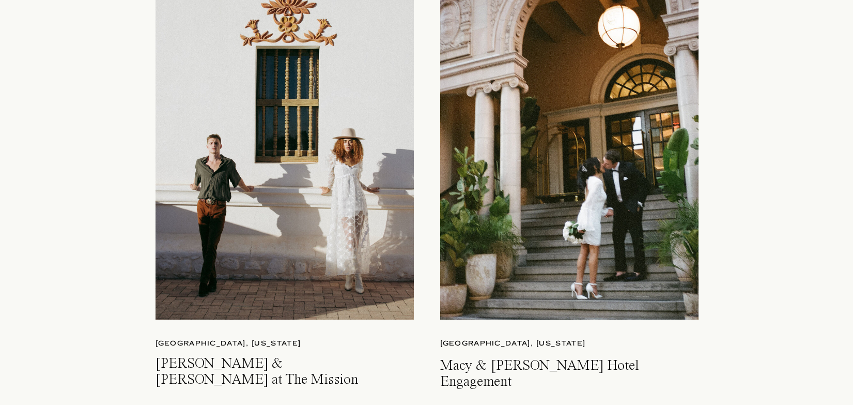
click at [303, 263] on div at bounding box center [285, 150] width 258 height 338
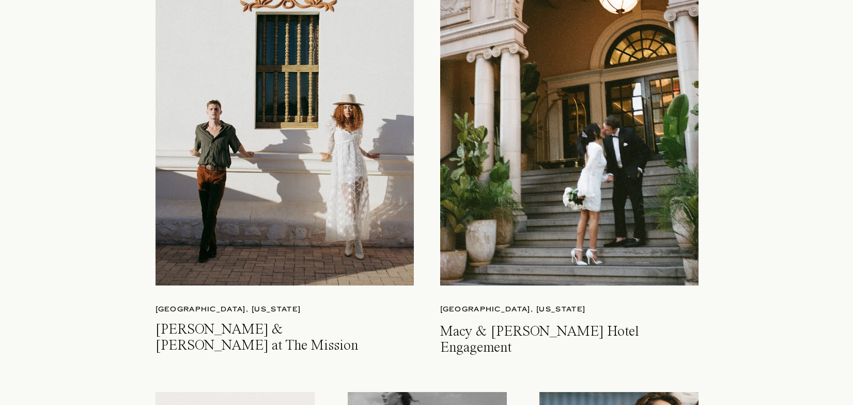
click at [558, 187] on div at bounding box center [569, 116] width 258 height 338
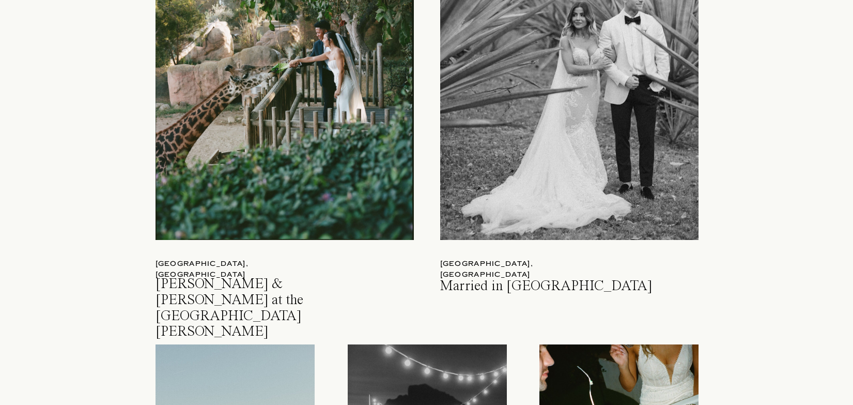
scroll to position [1222, 0]
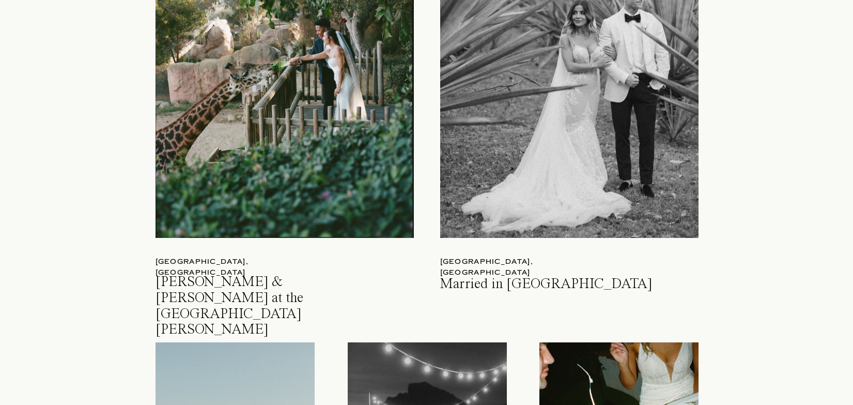
click at [258, 204] on div at bounding box center [285, 69] width 258 height 338
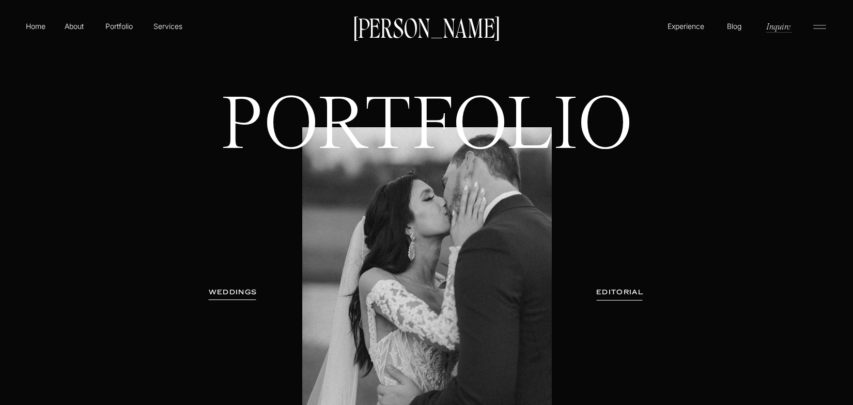
scroll to position [0, 0]
click at [45, 30] on p "Home" at bounding box center [36, 26] width 24 height 11
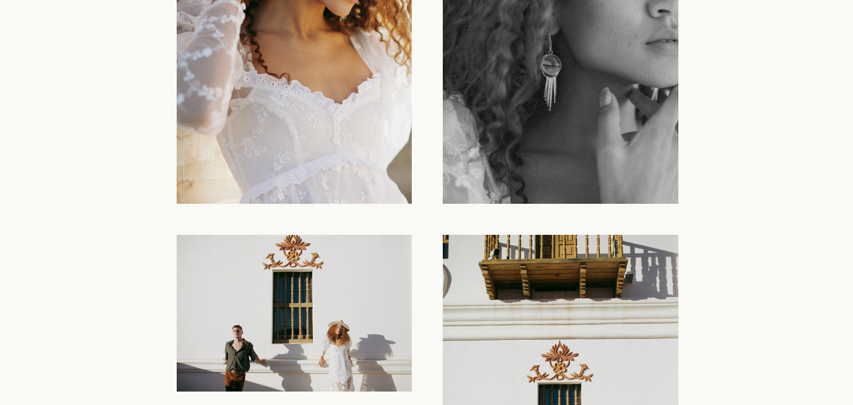
scroll to position [3743, 0]
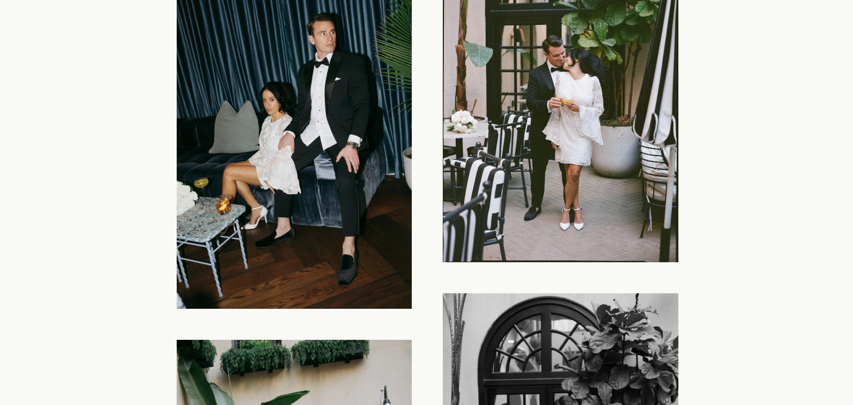
scroll to position [2350, 0]
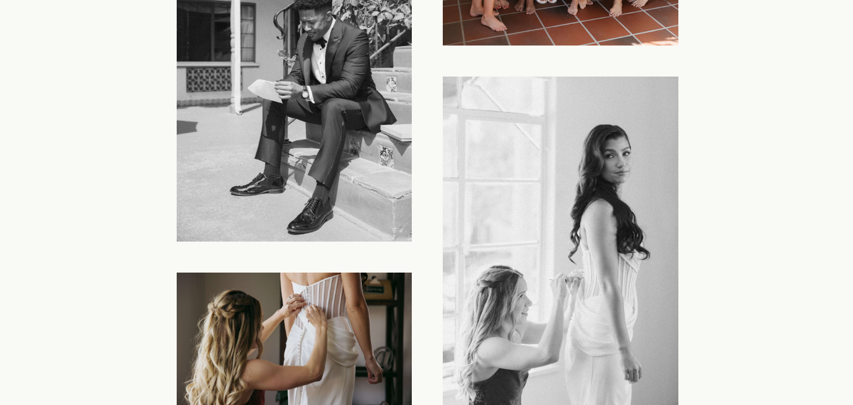
scroll to position [1991, 0]
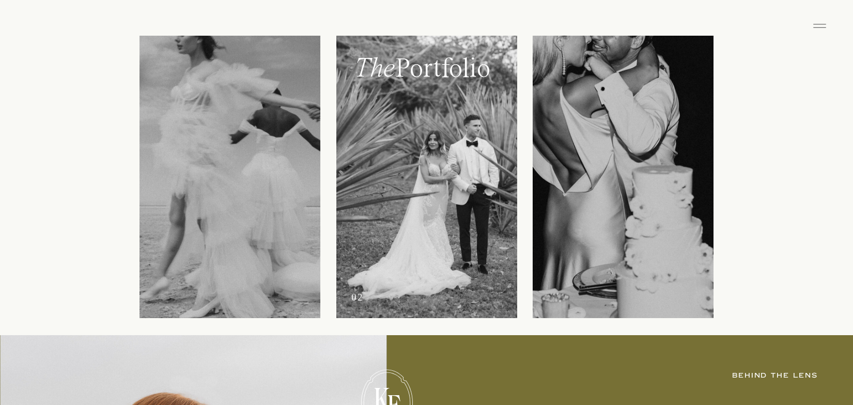
scroll to position [1299, 0]
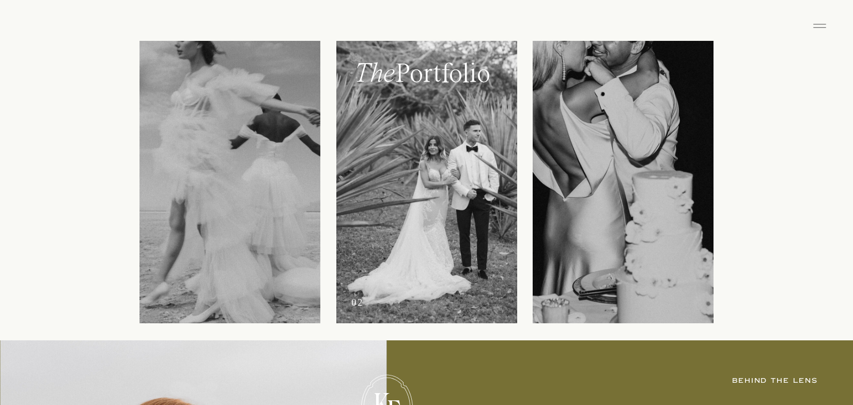
click at [415, 148] on div at bounding box center [426, 182] width 181 height 282
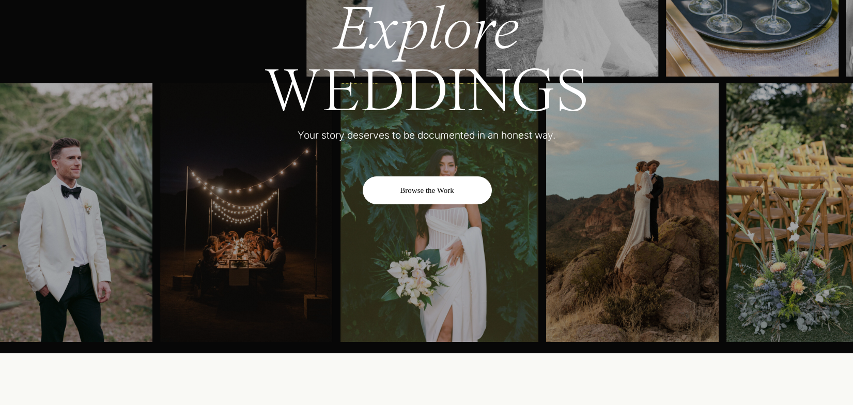
scroll to position [3453, 0]
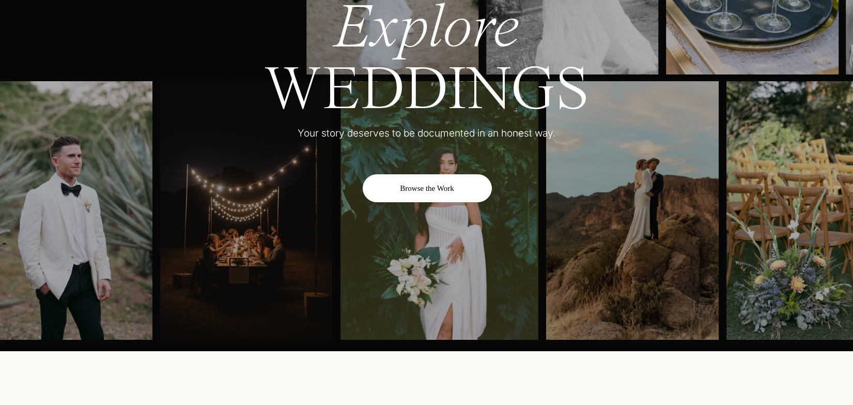
click at [434, 193] on div "Browse the Work" at bounding box center [427, 188] width 129 height 28
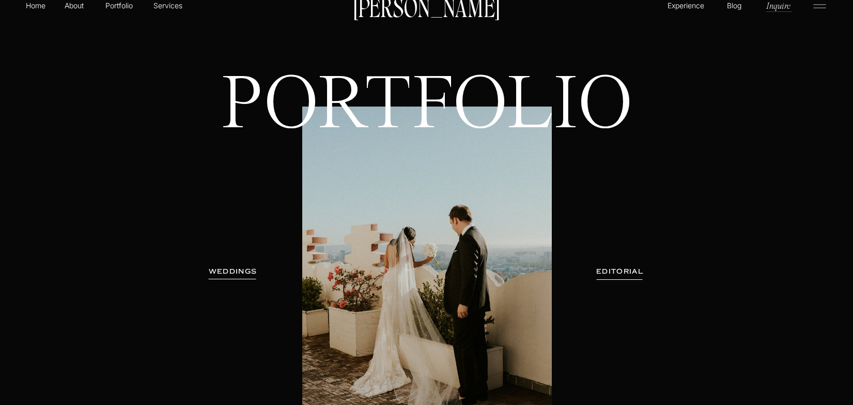
scroll to position [22, 0]
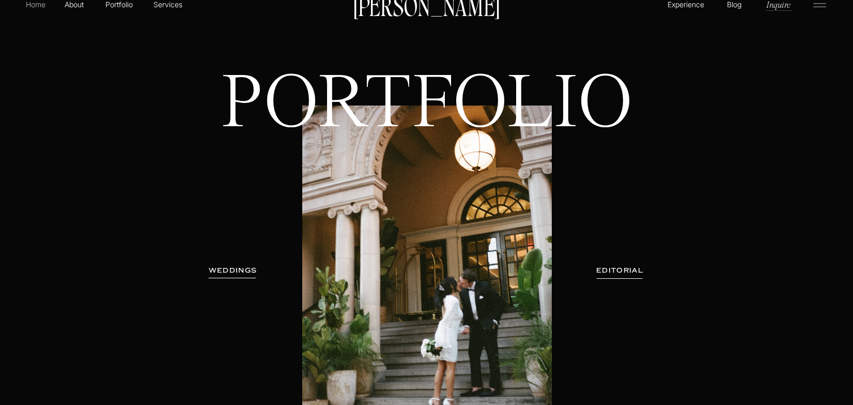
click at [38, 9] on p "Home" at bounding box center [36, 4] width 24 height 11
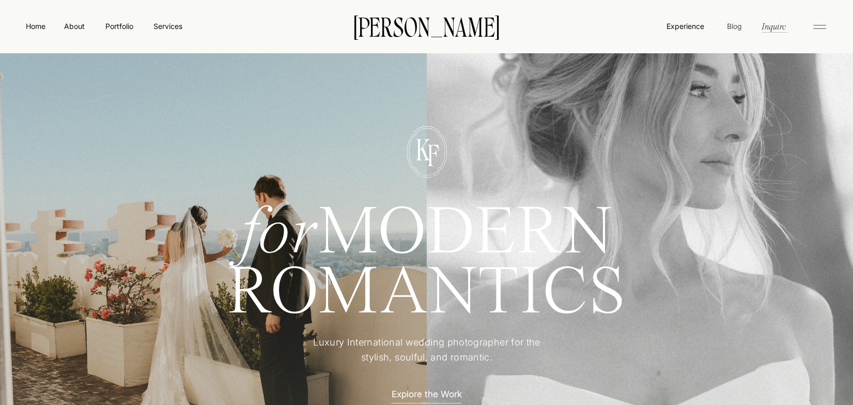
click at [733, 27] on nav "Blog" at bounding box center [734, 26] width 20 height 10
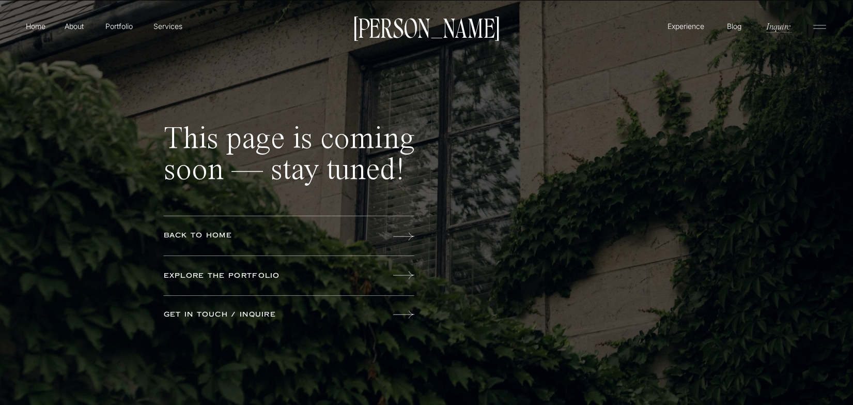
click at [735, 29] on p "Blog" at bounding box center [734, 26] width 20 height 10
click at [225, 237] on p "back to home" at bounding box center [245, 235] width 162 height 11
click at [261, 275] on p "Explore the portfolio" at bounding box center [245, 275] width 162 height 11
click at [741, 25] on p "Blog" at bounding box center [734, 26] width 20 height 10
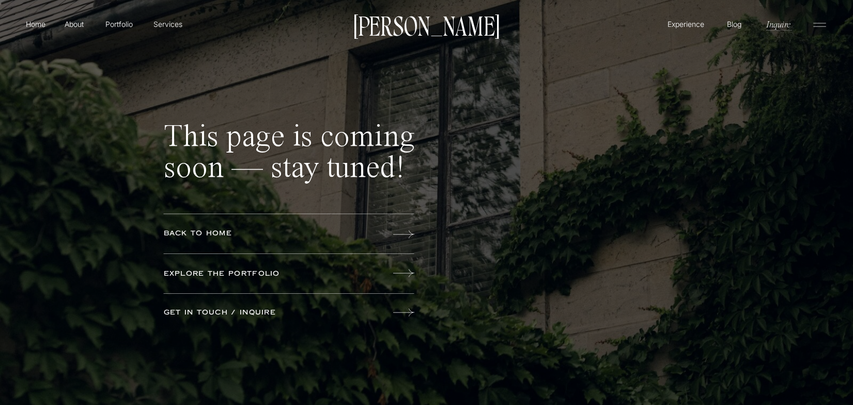
click at [262, 312] on p "get in touch / inquire" at bounding box center [245, 312] width 162 height 11
click at [728, 28] on p "Blog" at bounding box center [734, 24] width 20 height 10
click at [779, 23] on p "Inquire" at bounding box center [778, 24] width 26 height 12
click at [173, 26] on p "Services" at bounding box center [167, 24] width 30 height 11
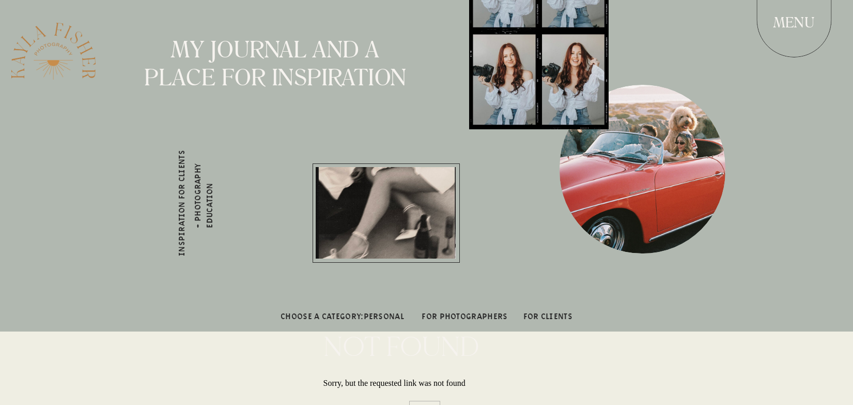
scroll to position [36, 0]
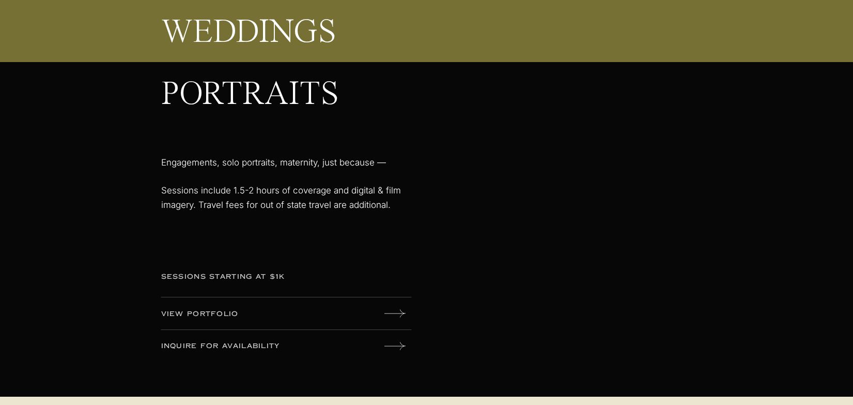
scroll to position [1720, 0]
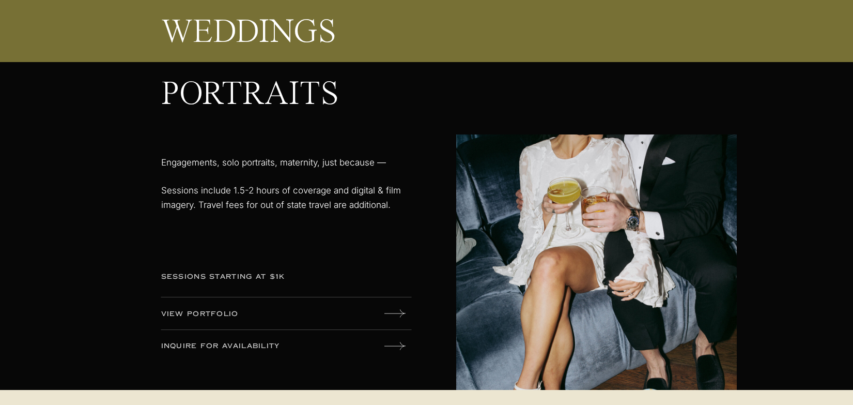
click at [400, 313] on icon at bounding box center [394, 313] width 21 height 8
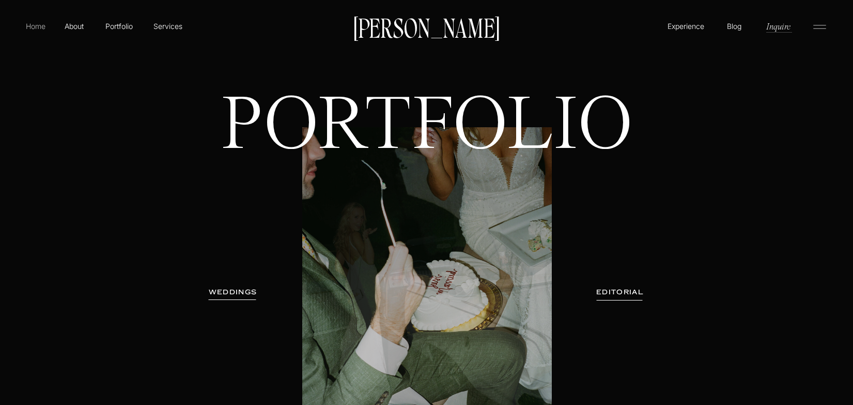
click at [37, 26] on p "Home" at bounding box center [36, 26] width 24 height 11
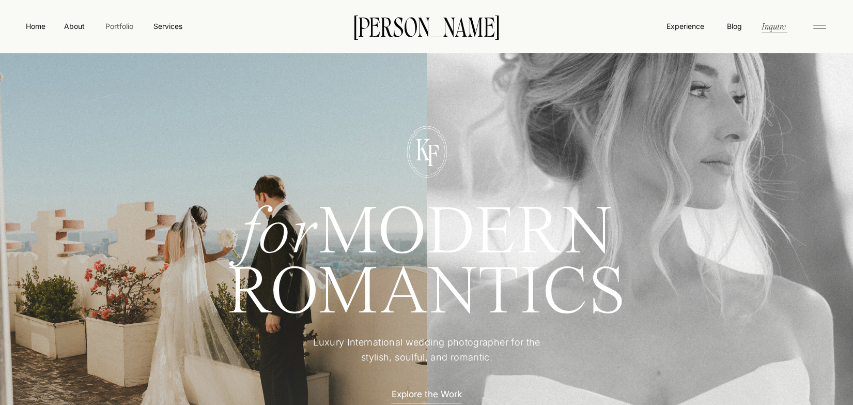
click at [117, 28] on nav "Portfolio" at bounding box center [119, 26] width 37 height 11
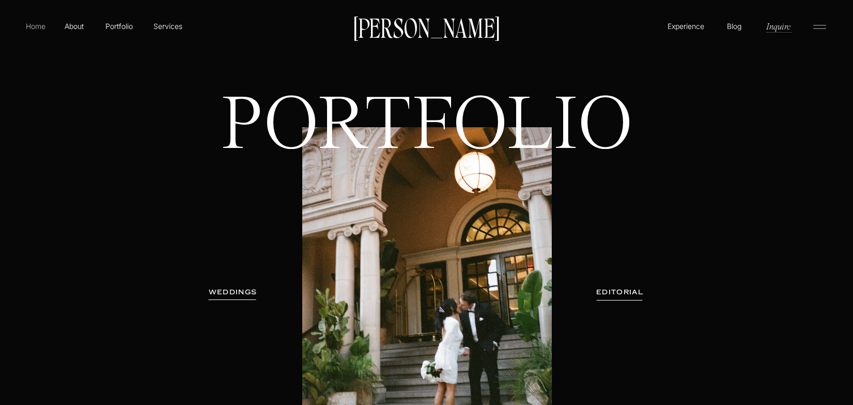
click at [32, 28] on p "Home" at bounding box center [36, 26] width 24 height 11
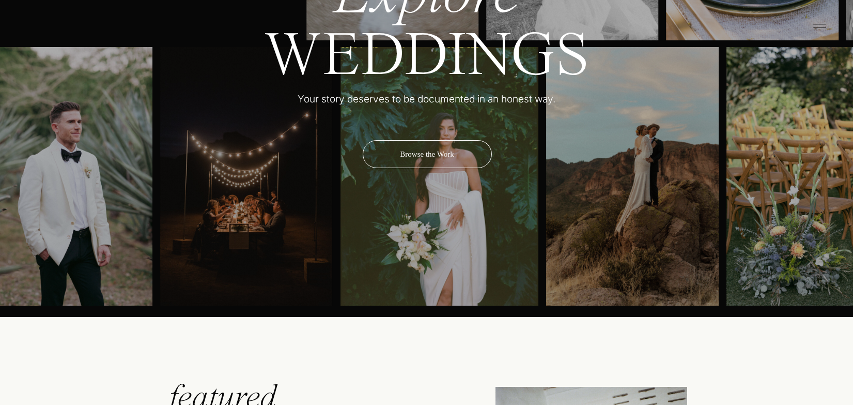
scroll to position [3490, 0]
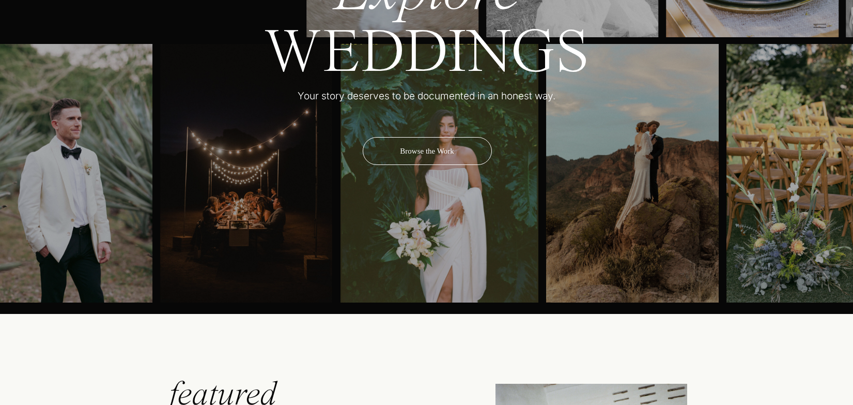
drag, startPoint x: 440, startPoint y: 155, endPoint x: 741, endPoint y: 181, distance: 302.4
click at [441, 155] on div "Browse the Work" at bounding box center [427, 151] width 129 height 28
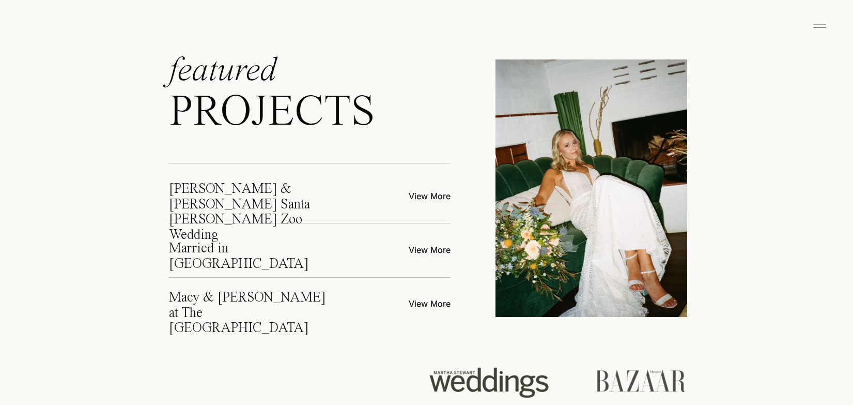
scroll to position [3856, 0]
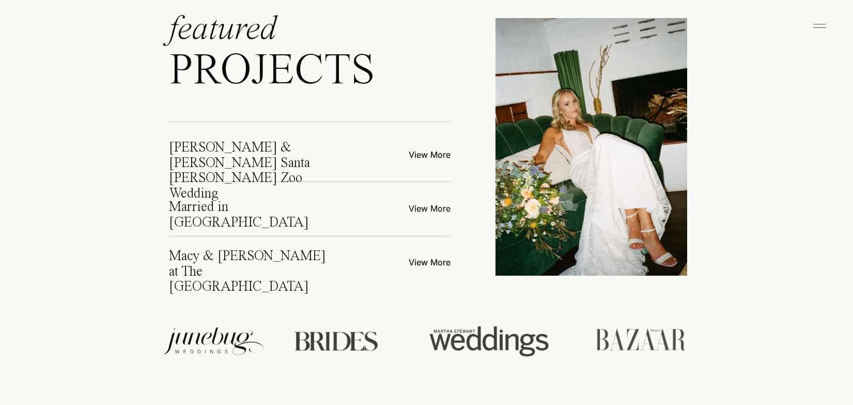
click at [436, 209] on p "View More" at bounding box center [409, 207] width 83 height 11
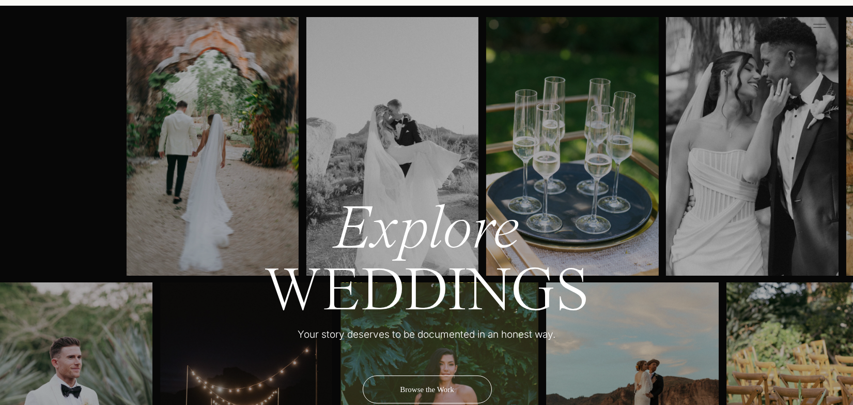
scroll to position [3254, 0]
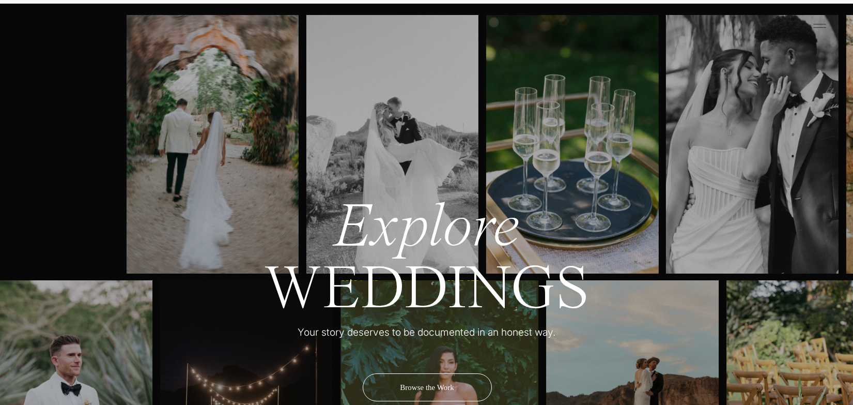
drag, startPoint x: 446, startPoint y: 388, endPoint x: 305, endPoint y: 286, distance: 174.0
click at [446, 388] on div "Browse the Work" at bounding box center [427, 387] width 129 height 28
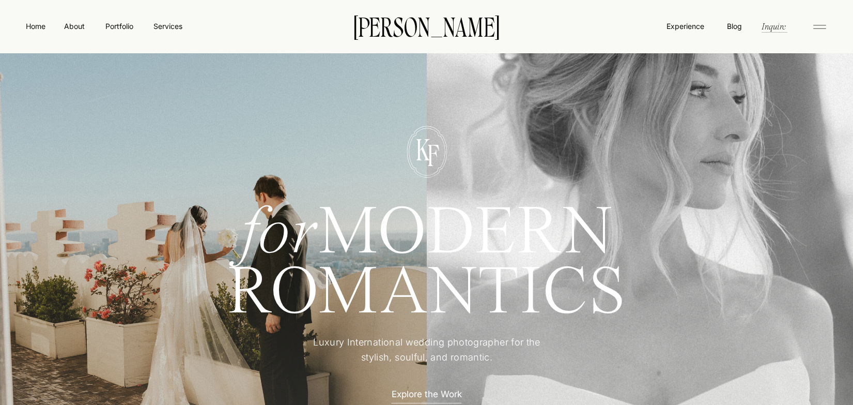
scroll to position [0, 0]
click at [120, 30] on nav "Portfolio" at bounding box center [119, 26] width 37 height 11
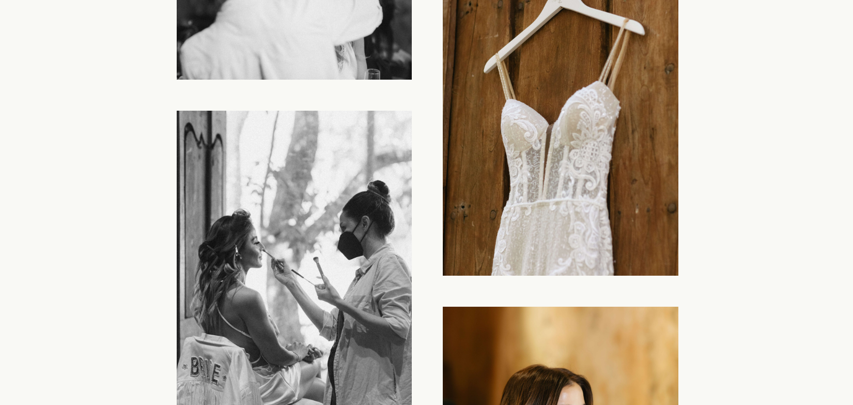
scroll to position [3104, 0]
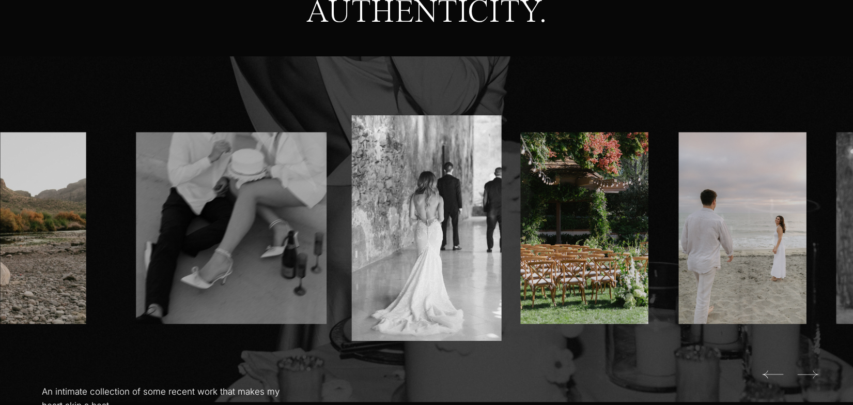
scroll to position [610, 0]
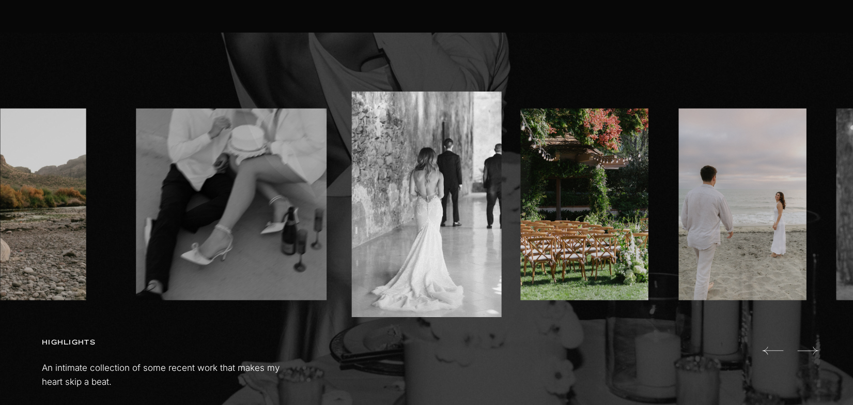
click at [813, 347] on icon at bounding box center [807, 350] width 21 height 21
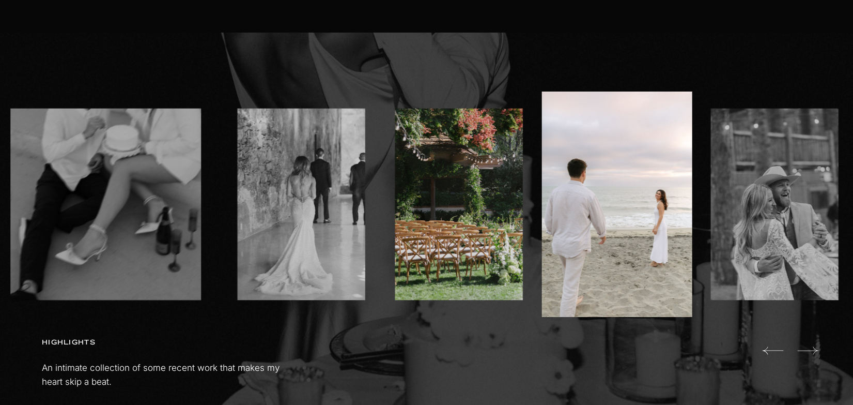
click at [813, 347] on icon at bounding box center [807, 350] width 21 height 21
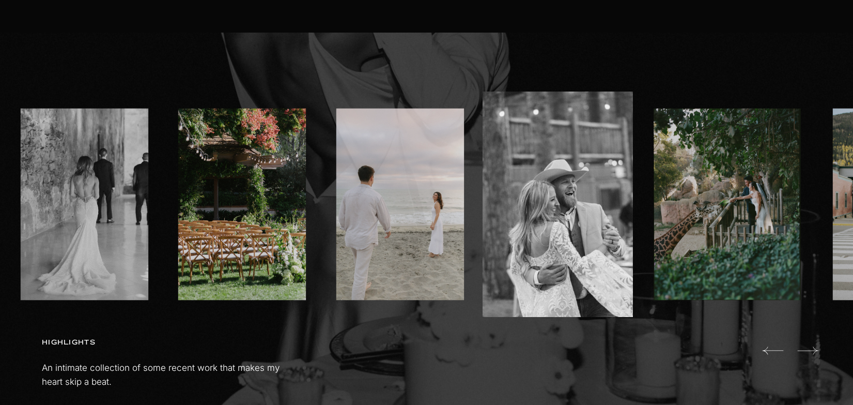
click at [813, 347] on icon at bounding box center [807, 350] width 21 height 21
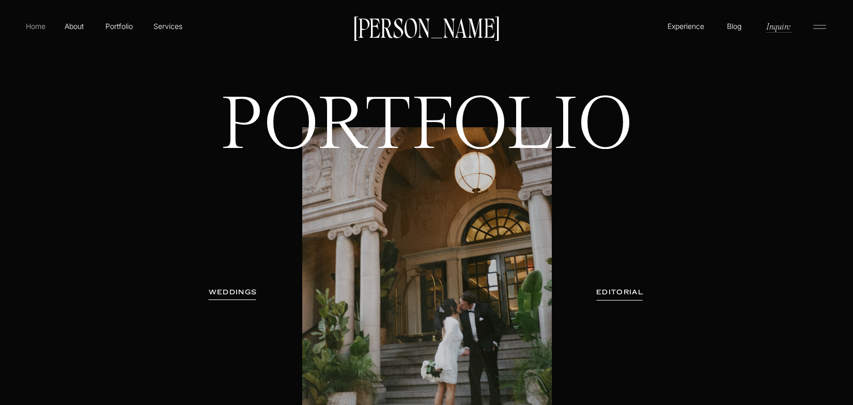
click at [33, 25] on p "Home" at bounding box center [36, 26] width 24 height 11
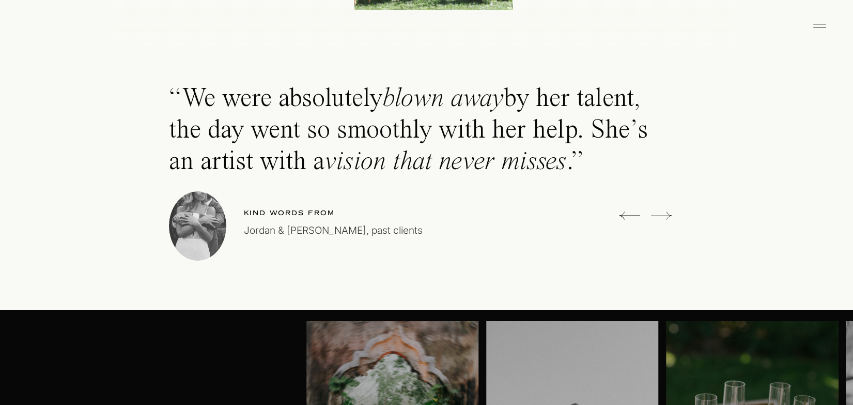
scroll to position [2942, 0]
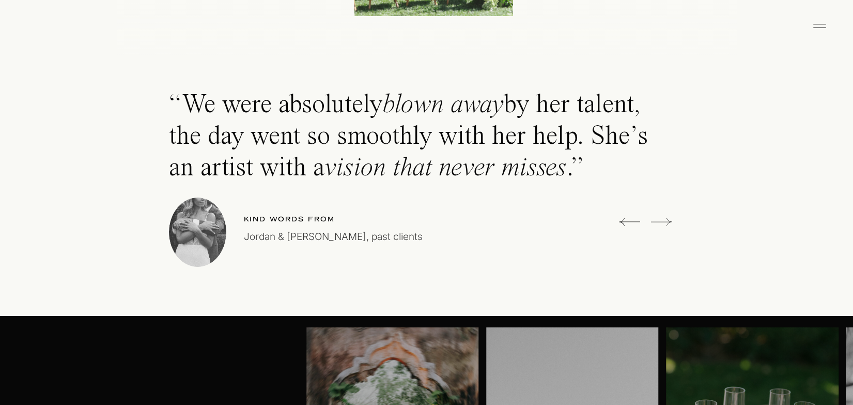
click at [665, 223] on icon at bounding box center [661, 221] width 21 height 21
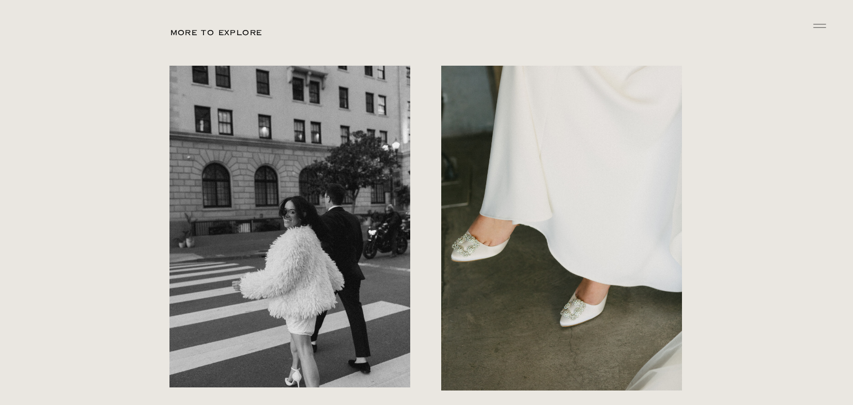
scroll to position [4316, 0]
